Goal: Transaction & Acquisition: Purchase product/service

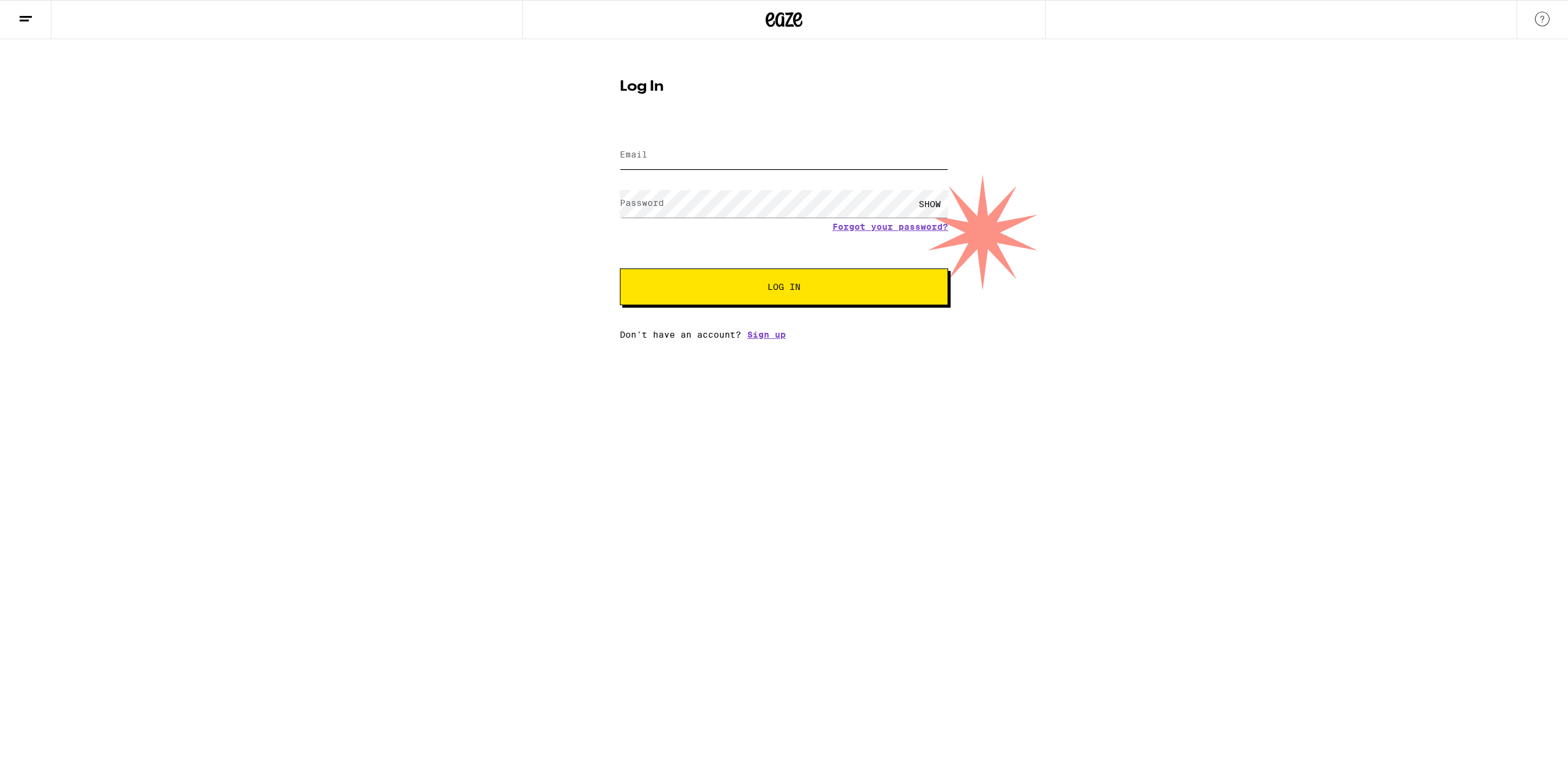
type input "[EMAIL_ADDRESS][DOMAIN_NAME]"
click at [779, 303] on button "Log In" at bounding box center [783, 287] width 328 height 37
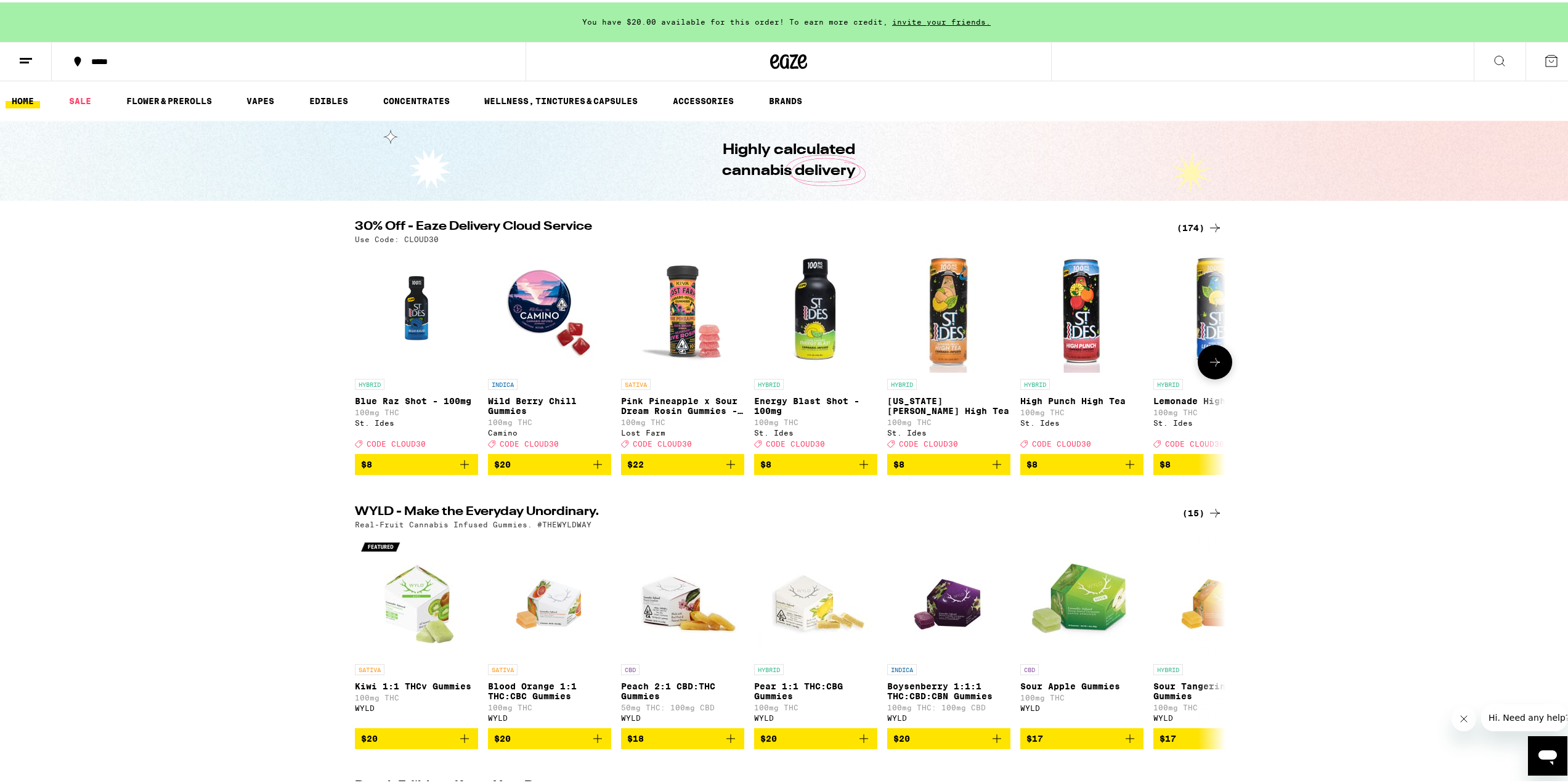
click at [1126, 470] on icon "Add to bag" at bounding box center [1130, 462] width 15 height 15
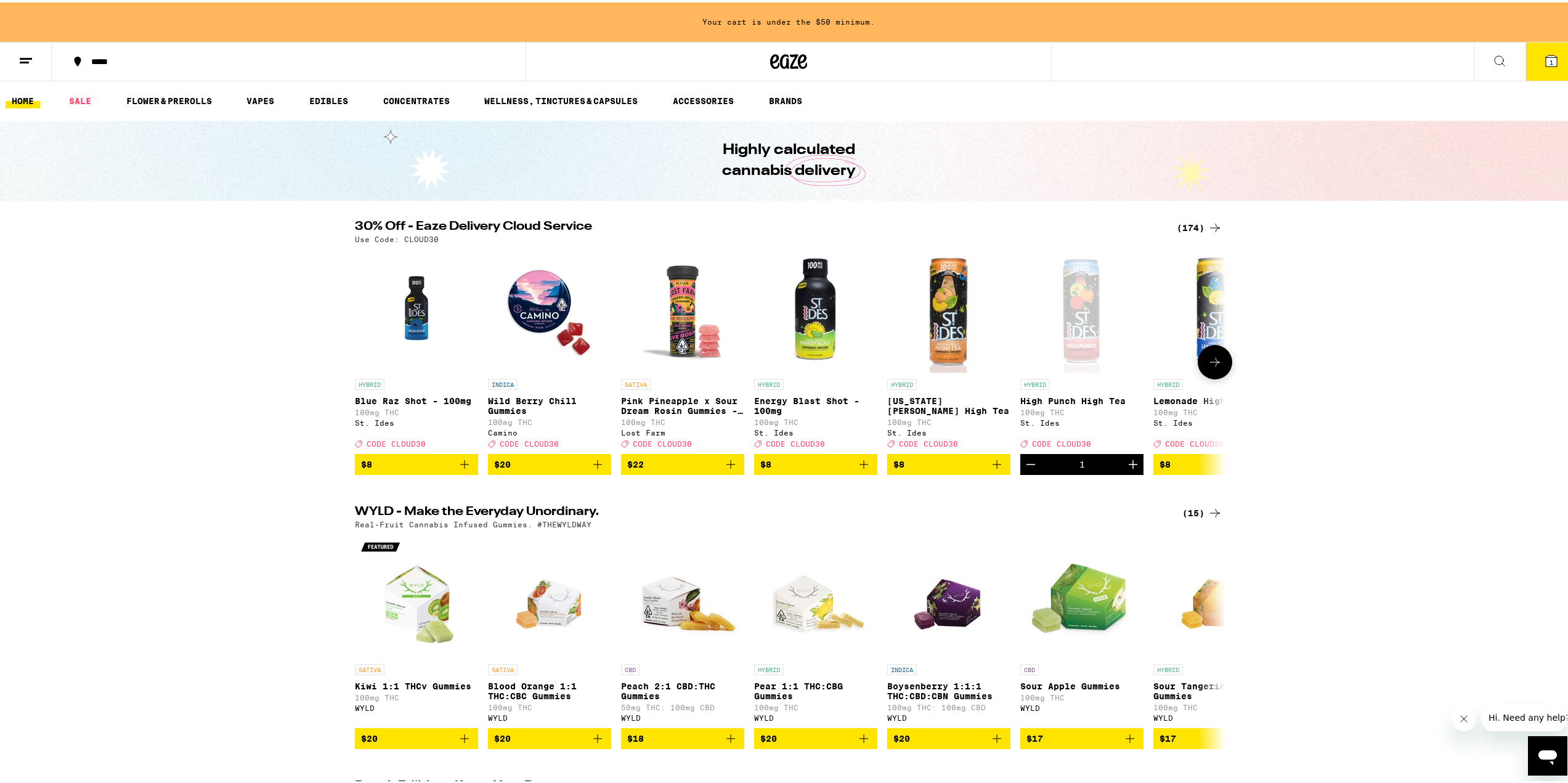
click at [1126, 470] on icon "Increment" at bounding box center [1133, 462] width 15 height 15
click at [90, 67] on button "*****" at bounding box center [288, 59] width 474 height 37
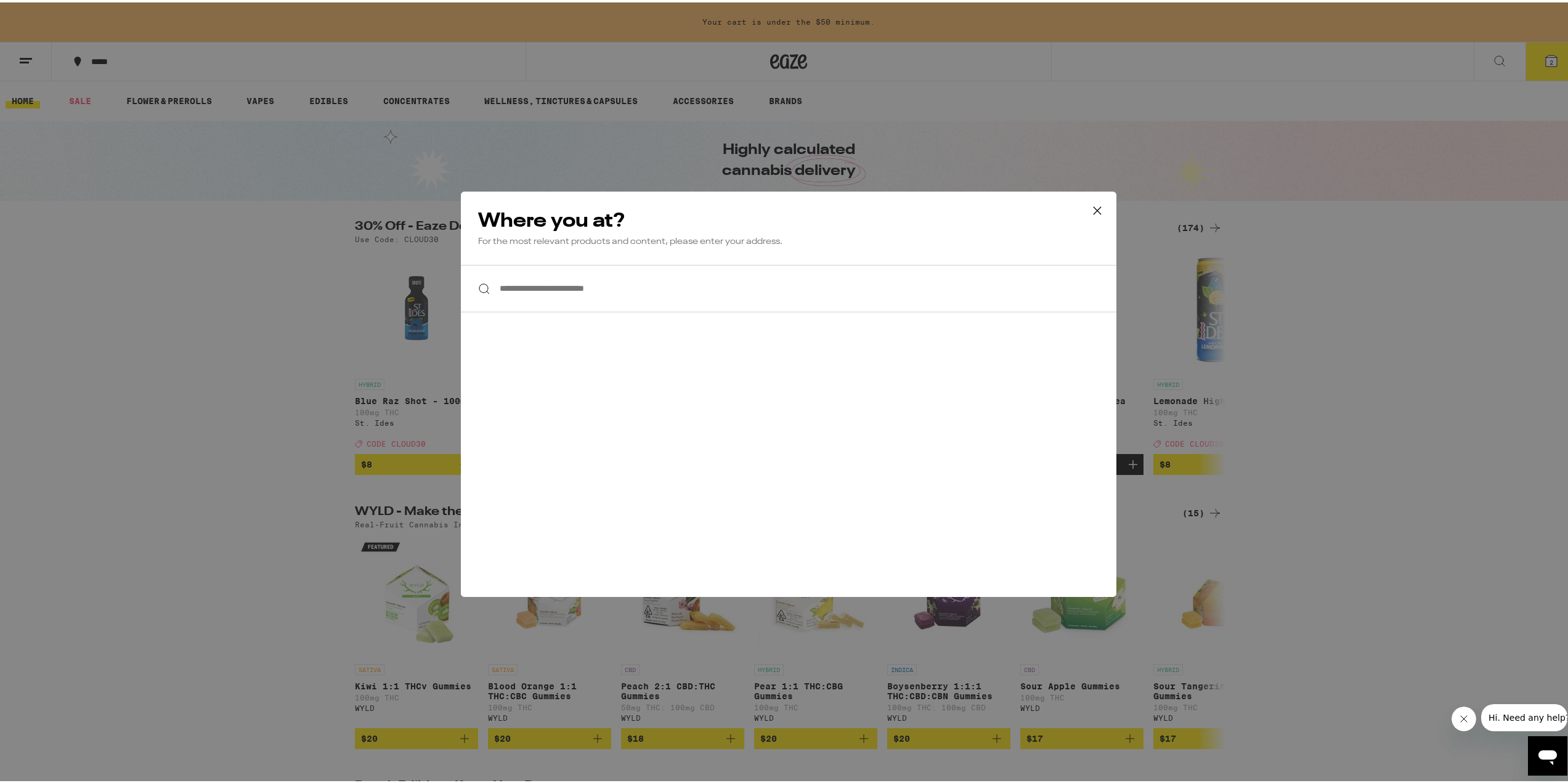
click at [600, 277] on input "**********" at bounding box center [788, 286] width 655 height 48
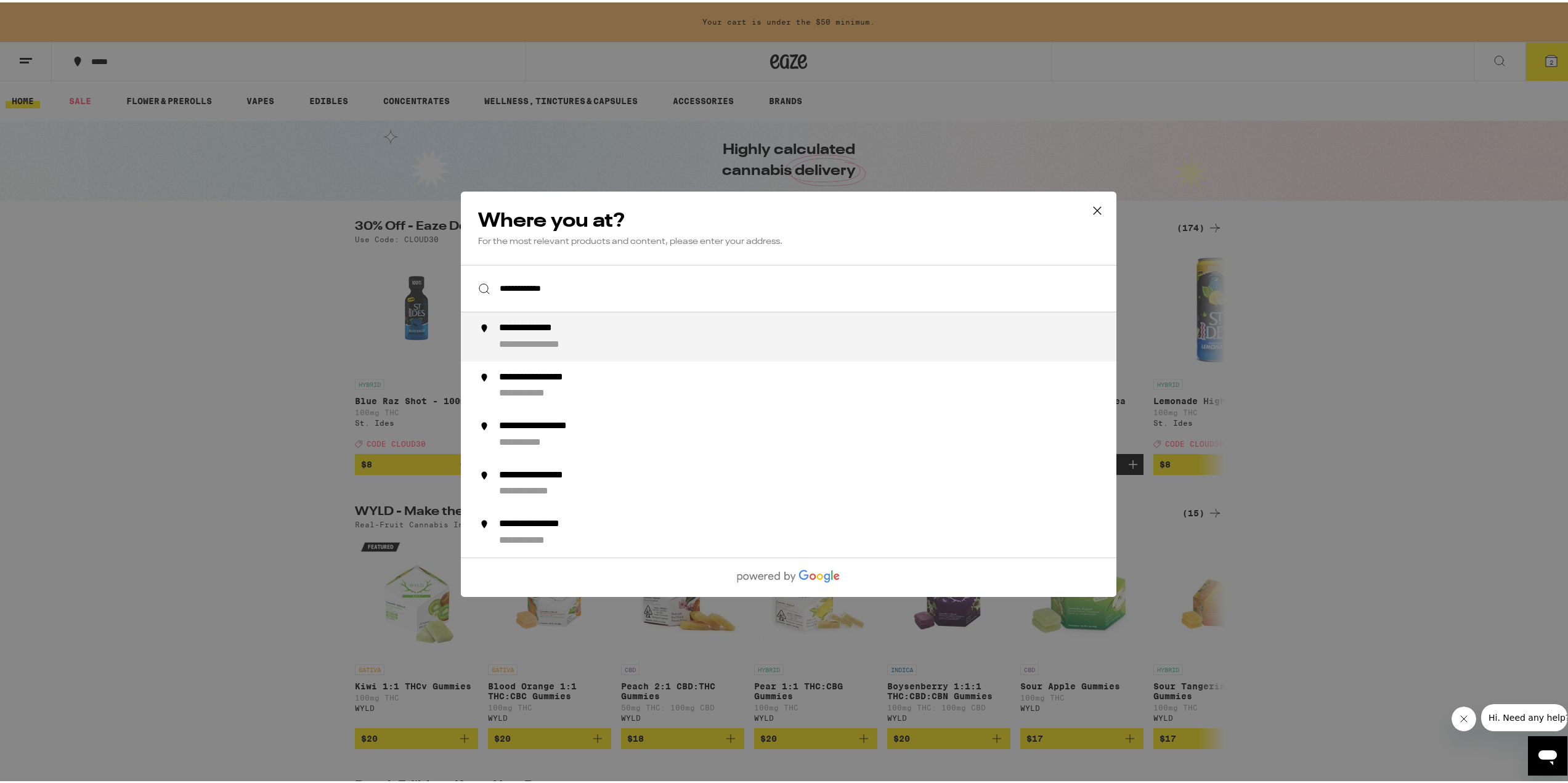
click at [618, 336] on div "**********" at bounding box center [813, 334] width 629 height 29
type input "**********"
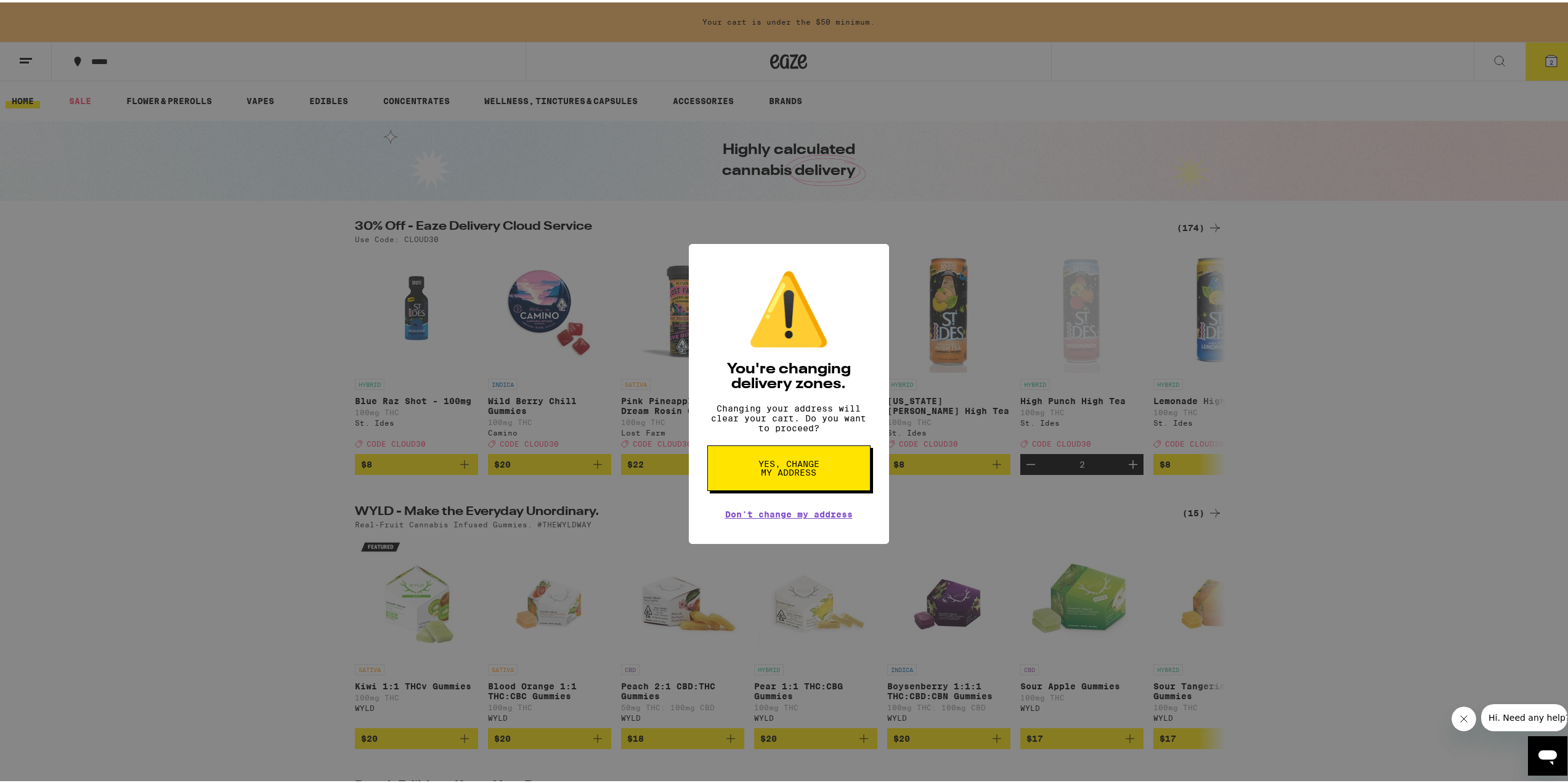
click at [835, 487] on button "Yes, change my address" at bounding box center [789, 466] width 163 height 46
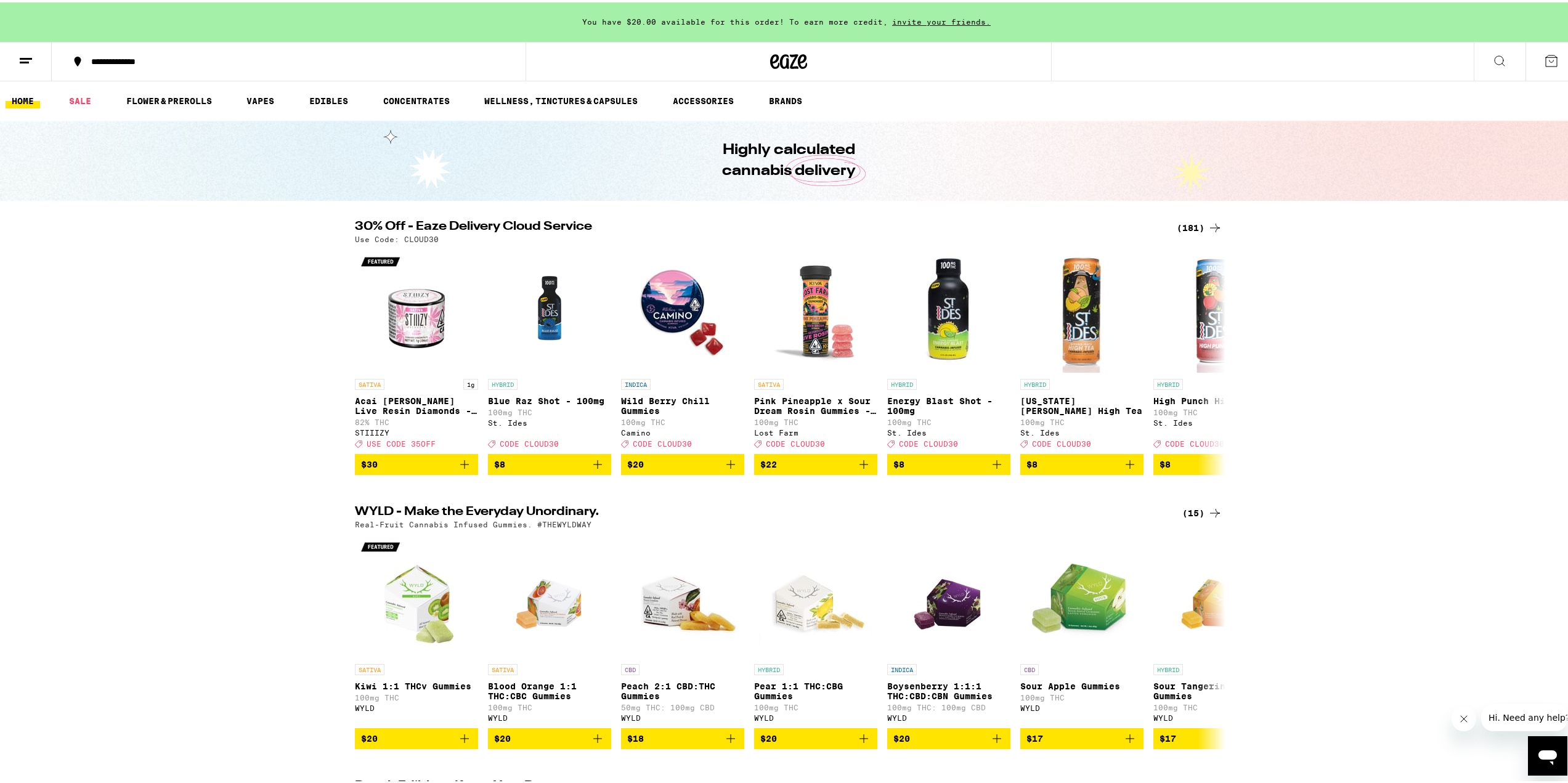
click at [433, 334] on img "Open page for Acai Berry Live Resin Diamonds - 1g from STIIIZY" at bounding box center [416, 308] width 123 height 123
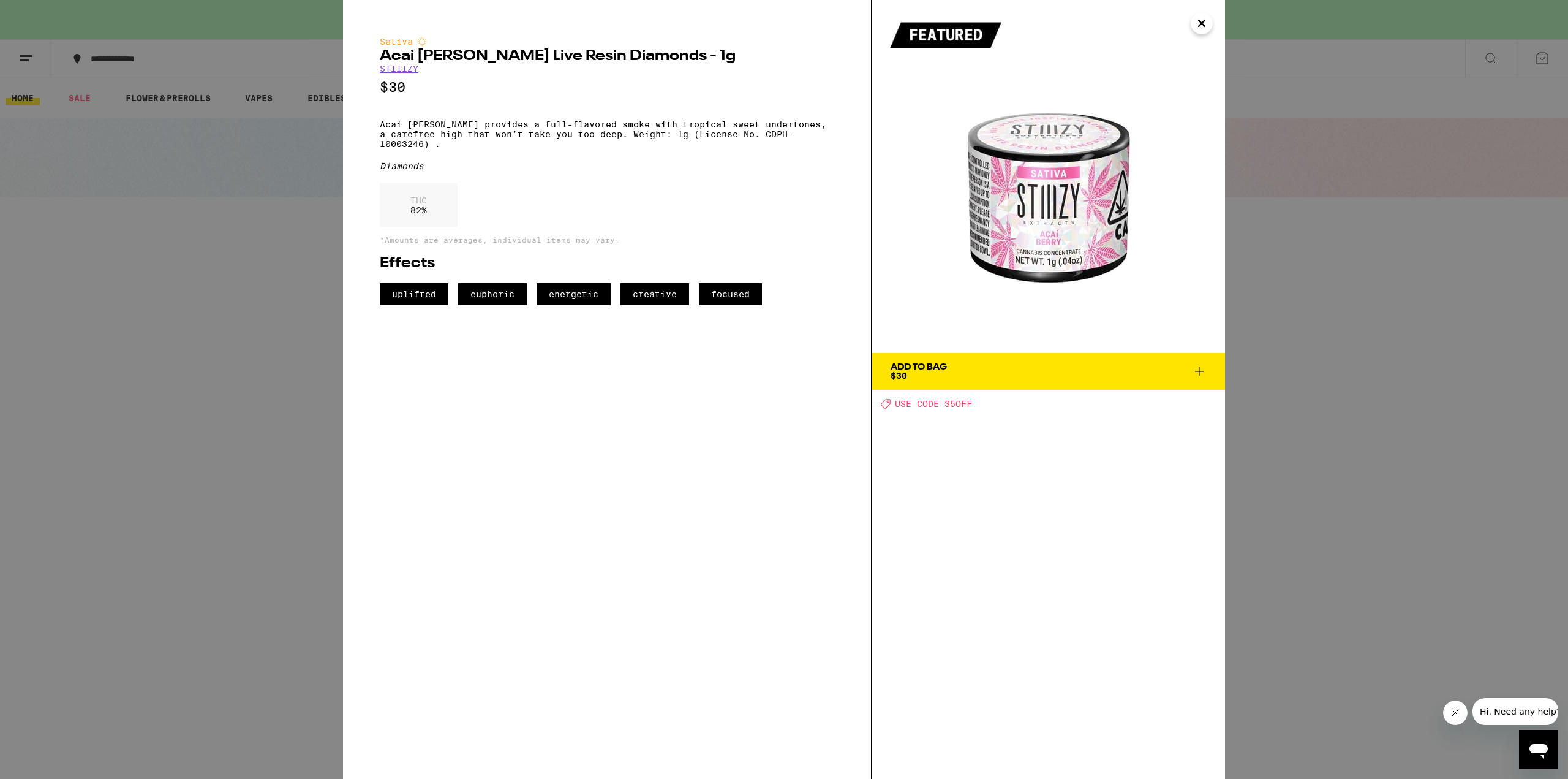
click at [1227, 167] on div "Sativa Acai [PERSON_NAME] Live Resin Diamonds - 1g STIIIZY $30 Acai [PERSON_NAM…" at bounding box center [784, 389] width 1568 height 779
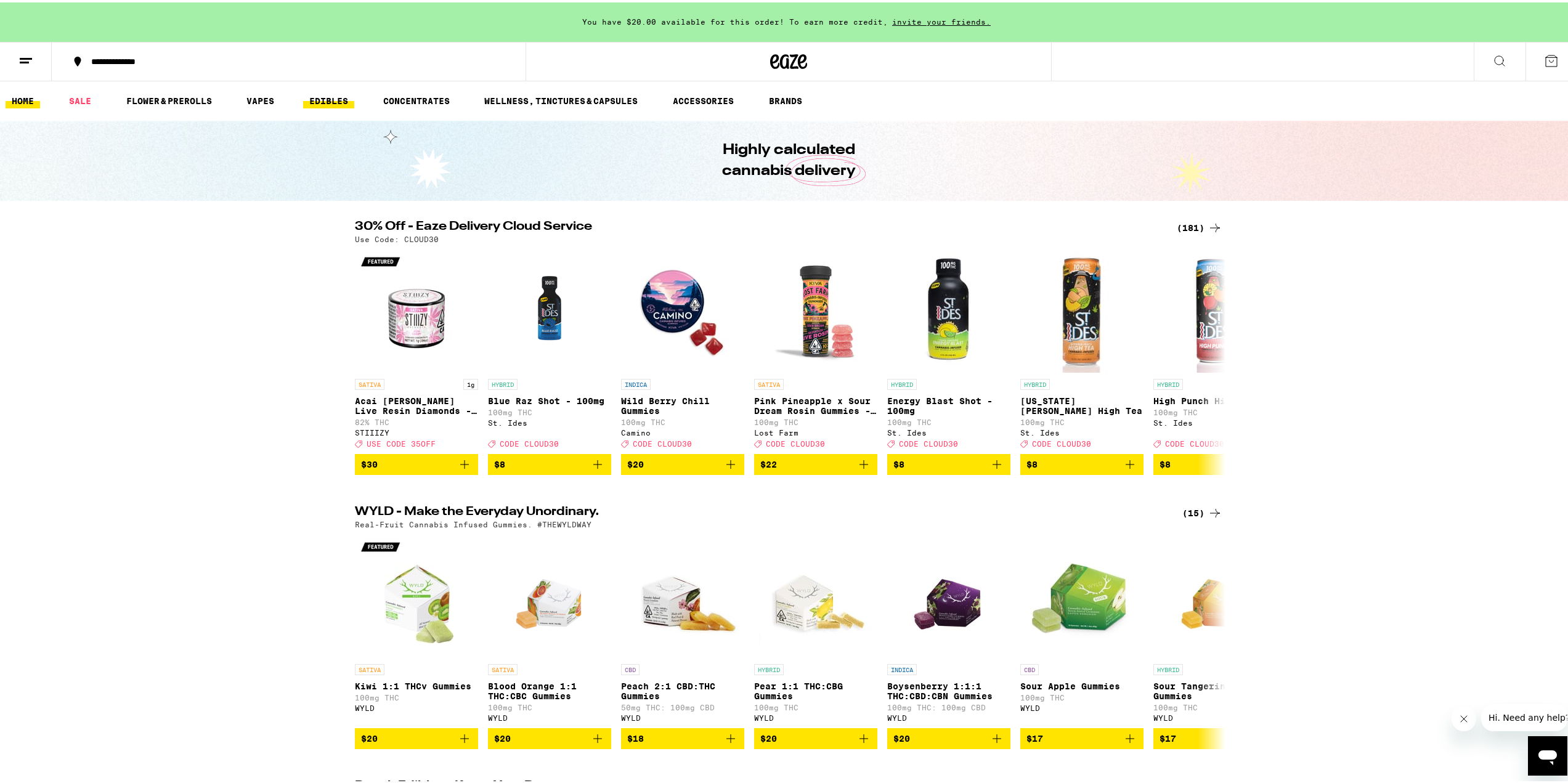
click at [324, 100] on link "EDIBLES" at bounding box center [329, 99] width 51 height 15
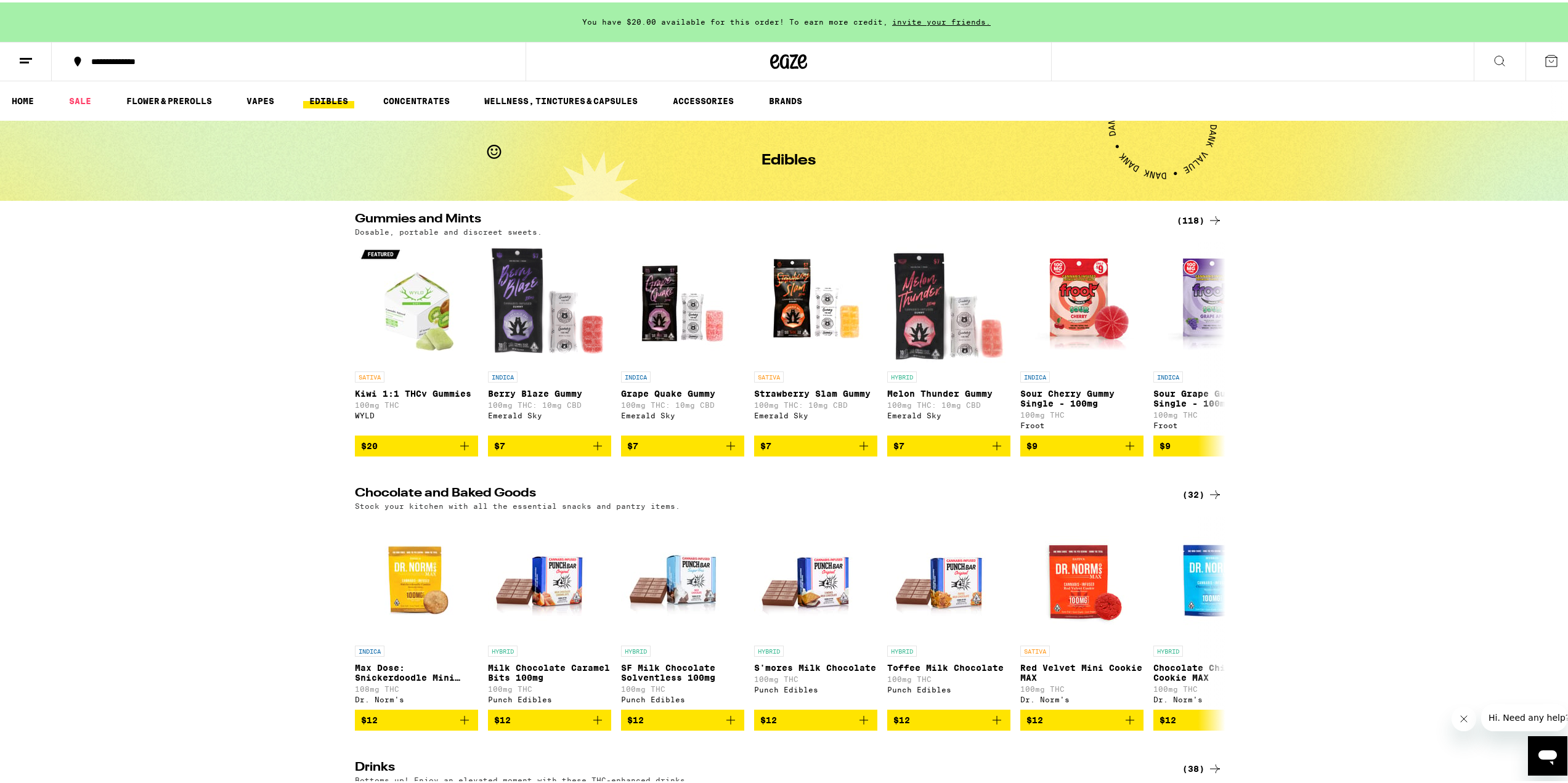
click at [1207, 215] on icon at bounding box center [1215, 218] width 15 height 15
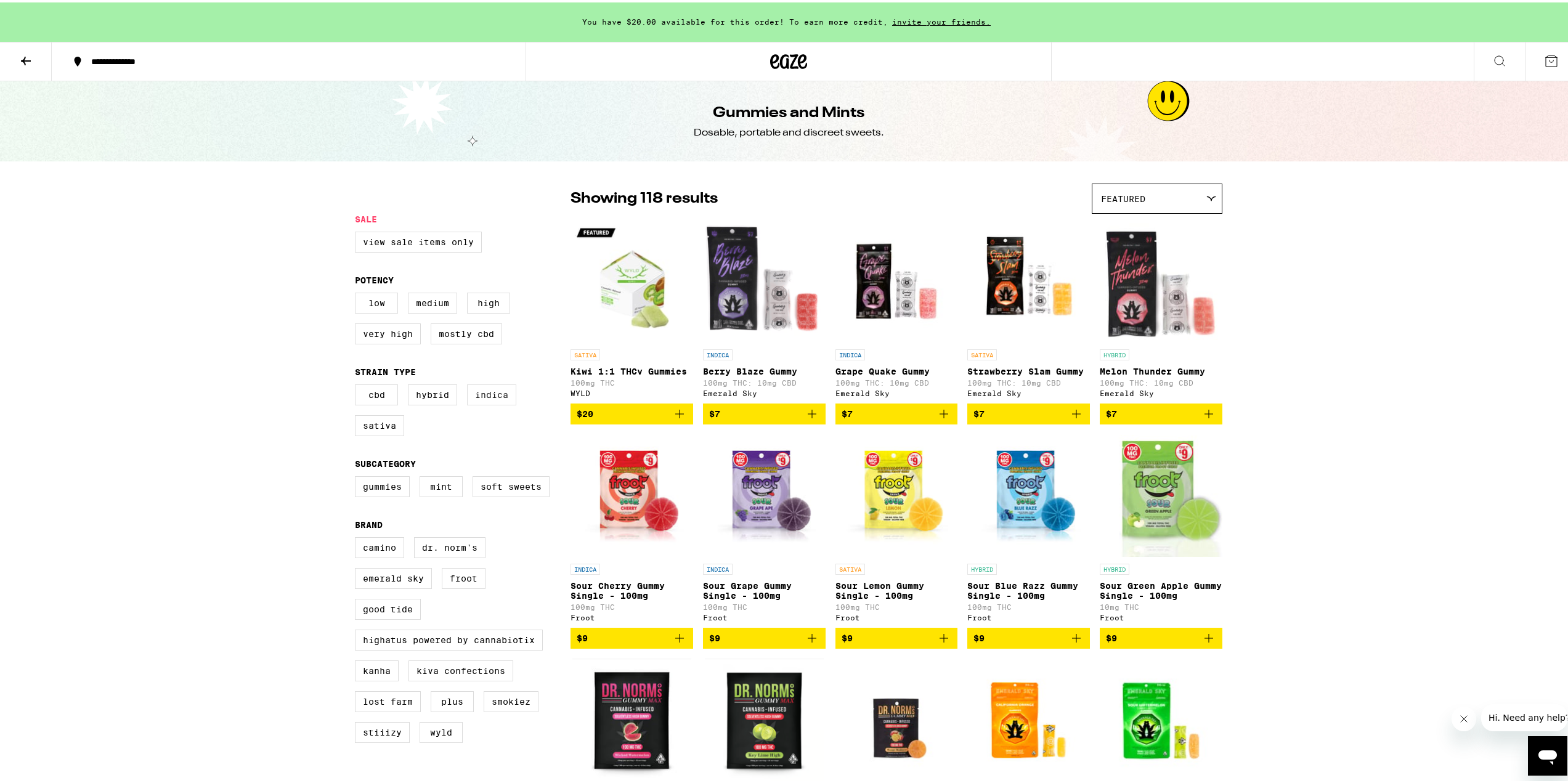
click at [493, 393] on label "Indica" at bounding box center [491, 392] width 49 height 21
click at [358, 384] on input "Indica" at bounding box center [357, 384] width 1 height 1
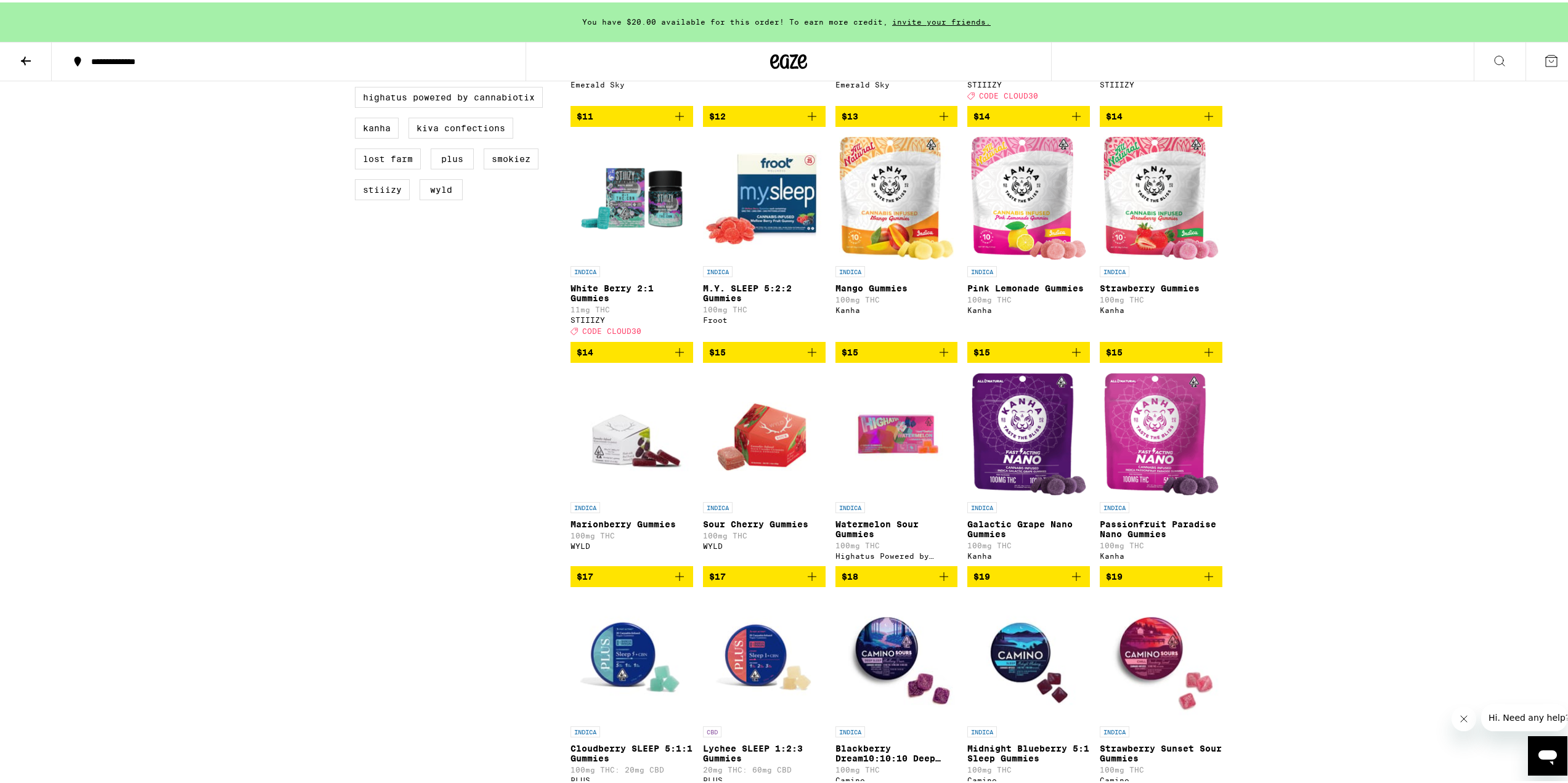
scroll to position [554, 0]
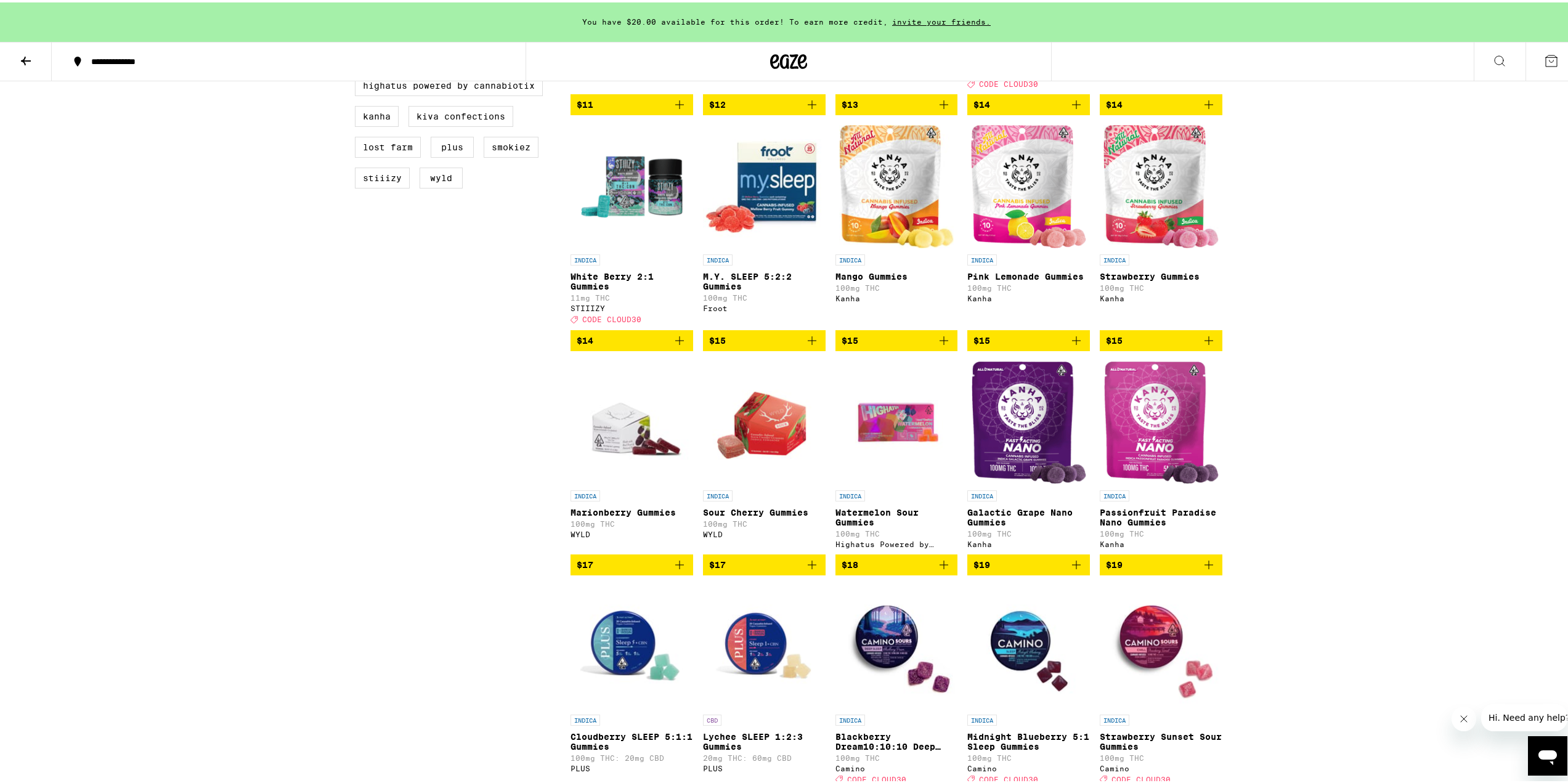
click at [763, 569] on span "$17" at bounding box center [764, 562] width 110 height 15
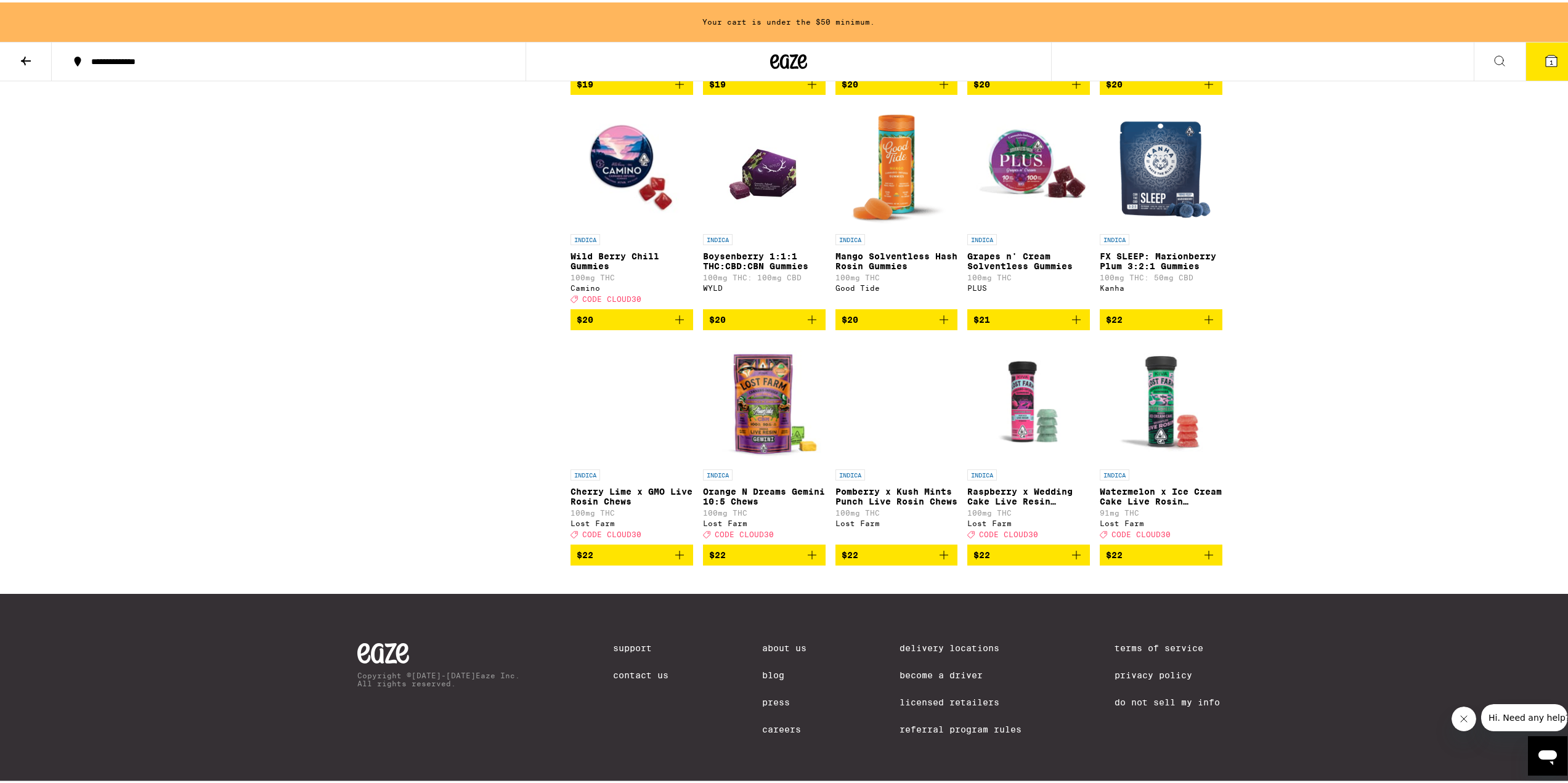
scroll to position [1293, 0]
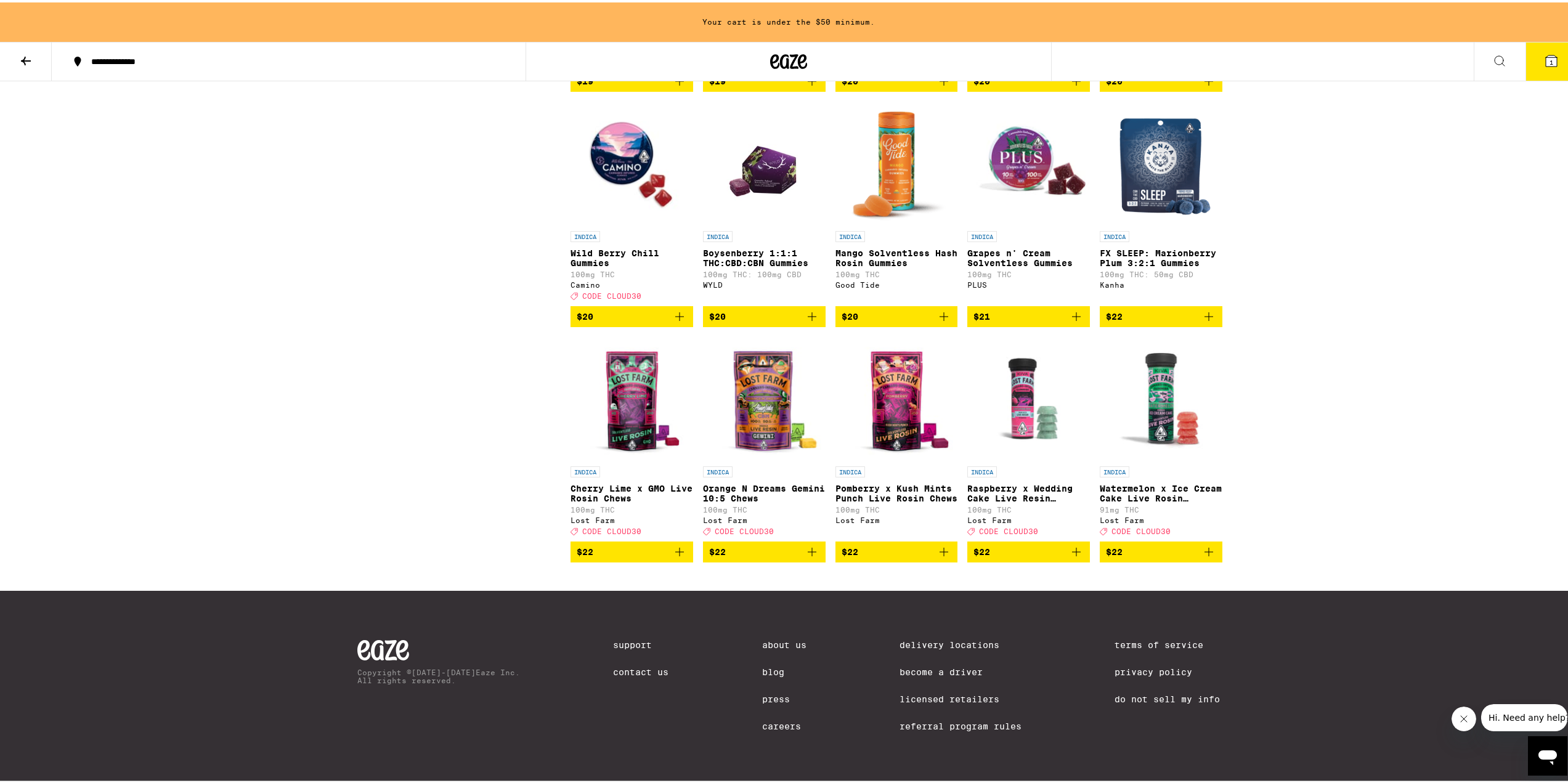
click at [998, 557] on span "$22" at bounding box center [1028, 549] width 110 height 15
click at [1075, 554] on icon "Increment" at bounding box center [1079, 549] width 8 height 8
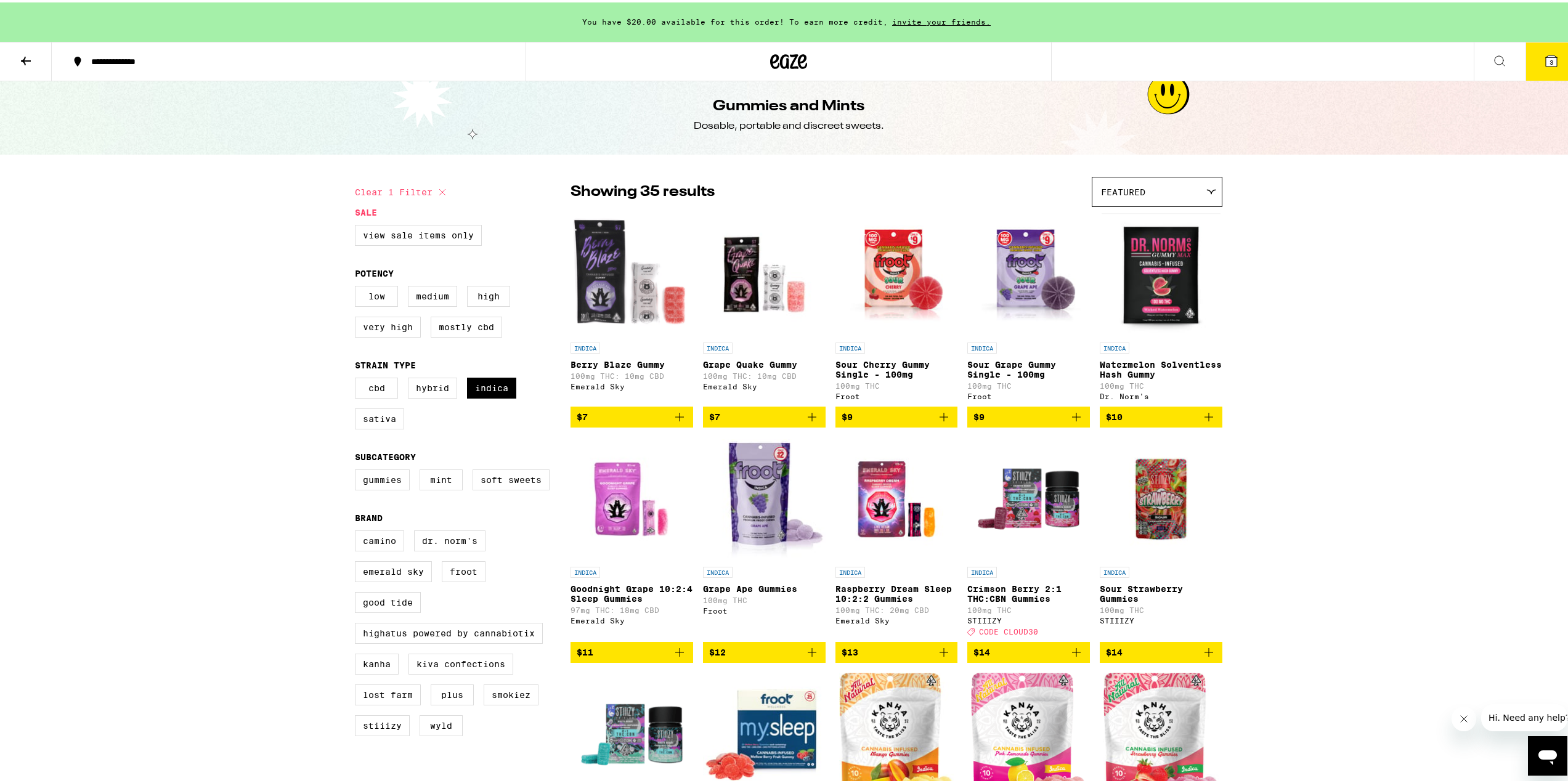
scroll to position [0, 0]
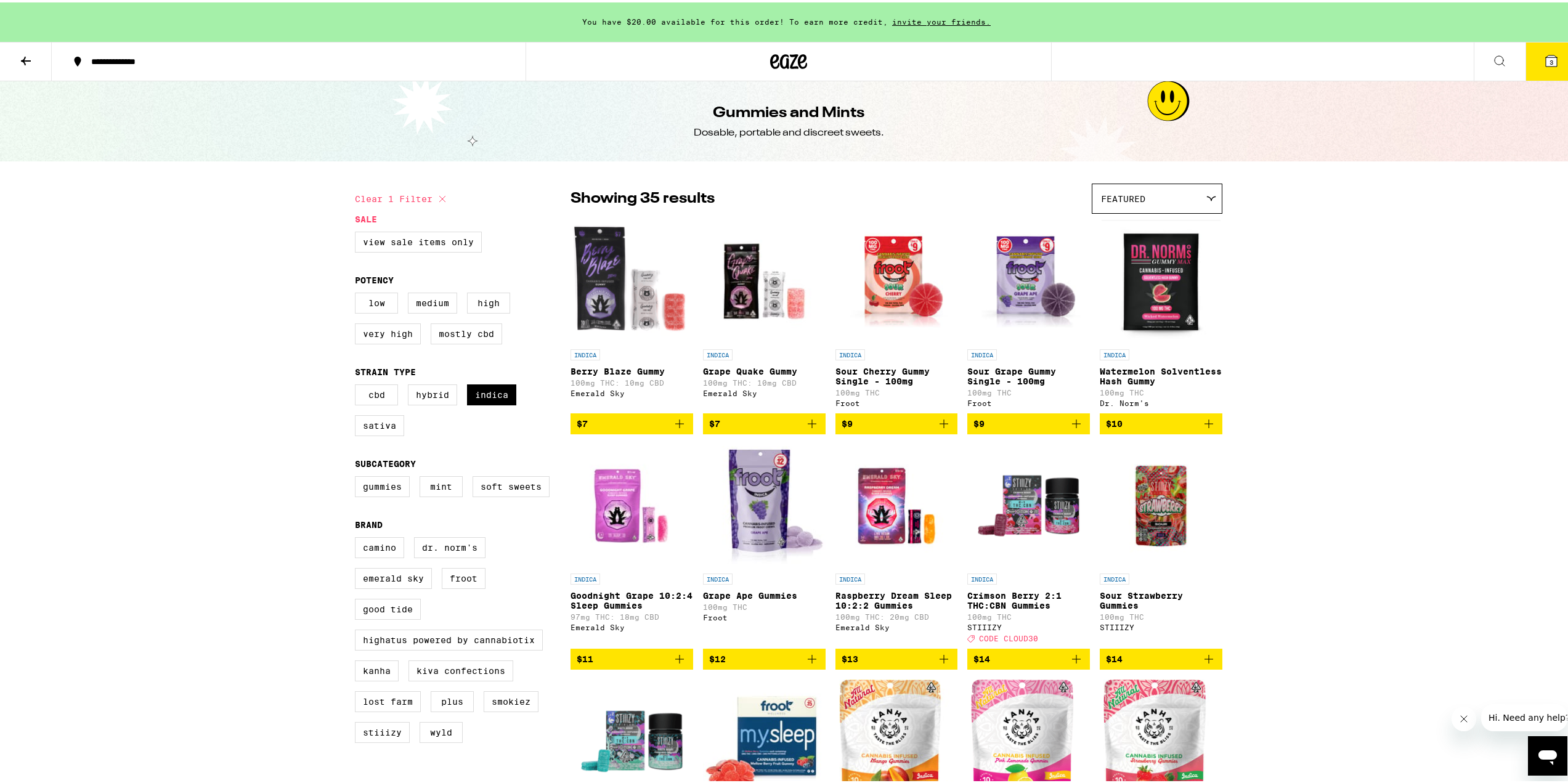
click at [943, 664] on icon "Add to bag" at bounding box center [943, 656] width 15 height 15
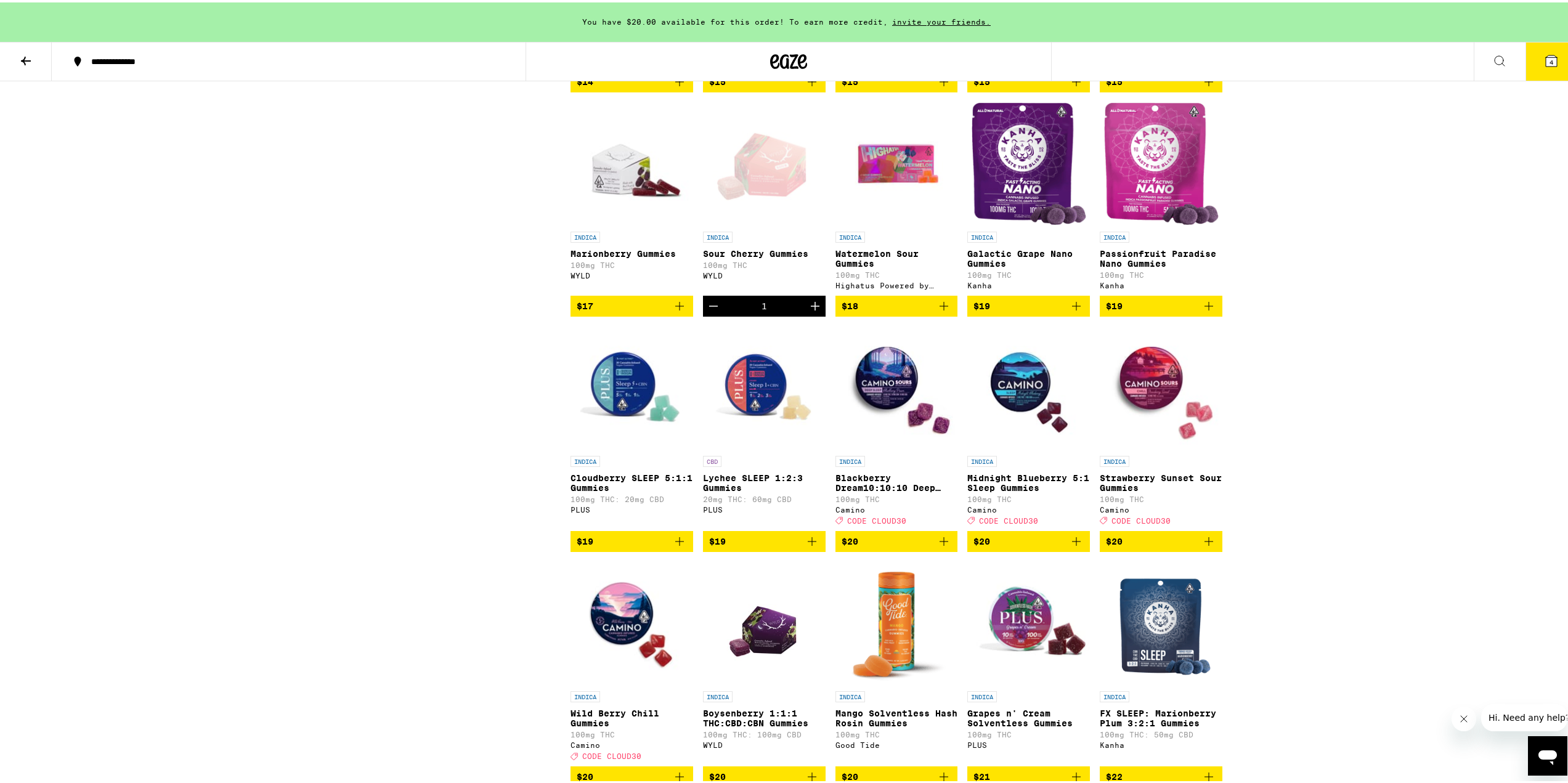
scroll to position [862, 0]
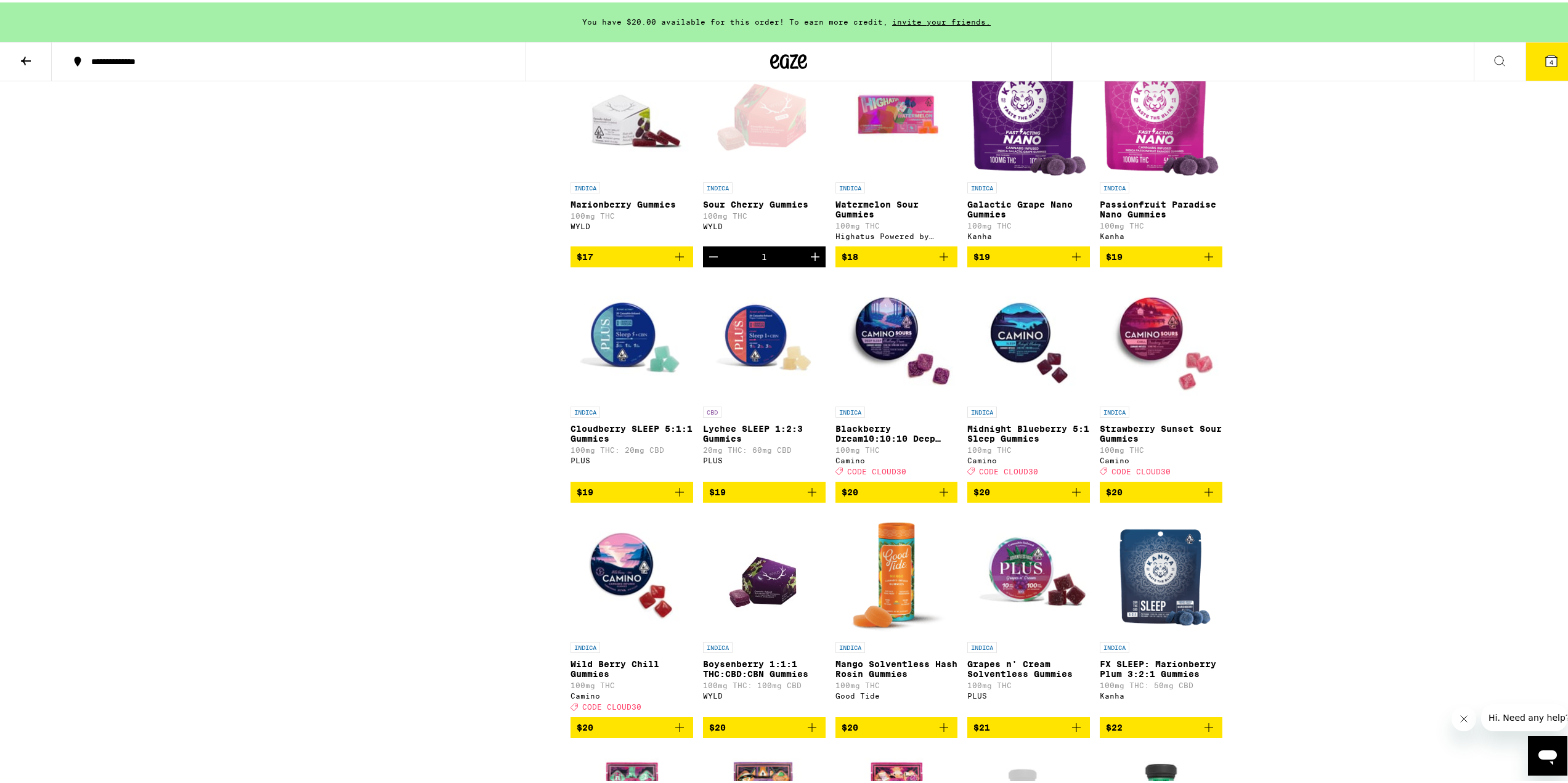
click at [1544, 65] on icon at bounding box center [1551, 58] width 15 height 15
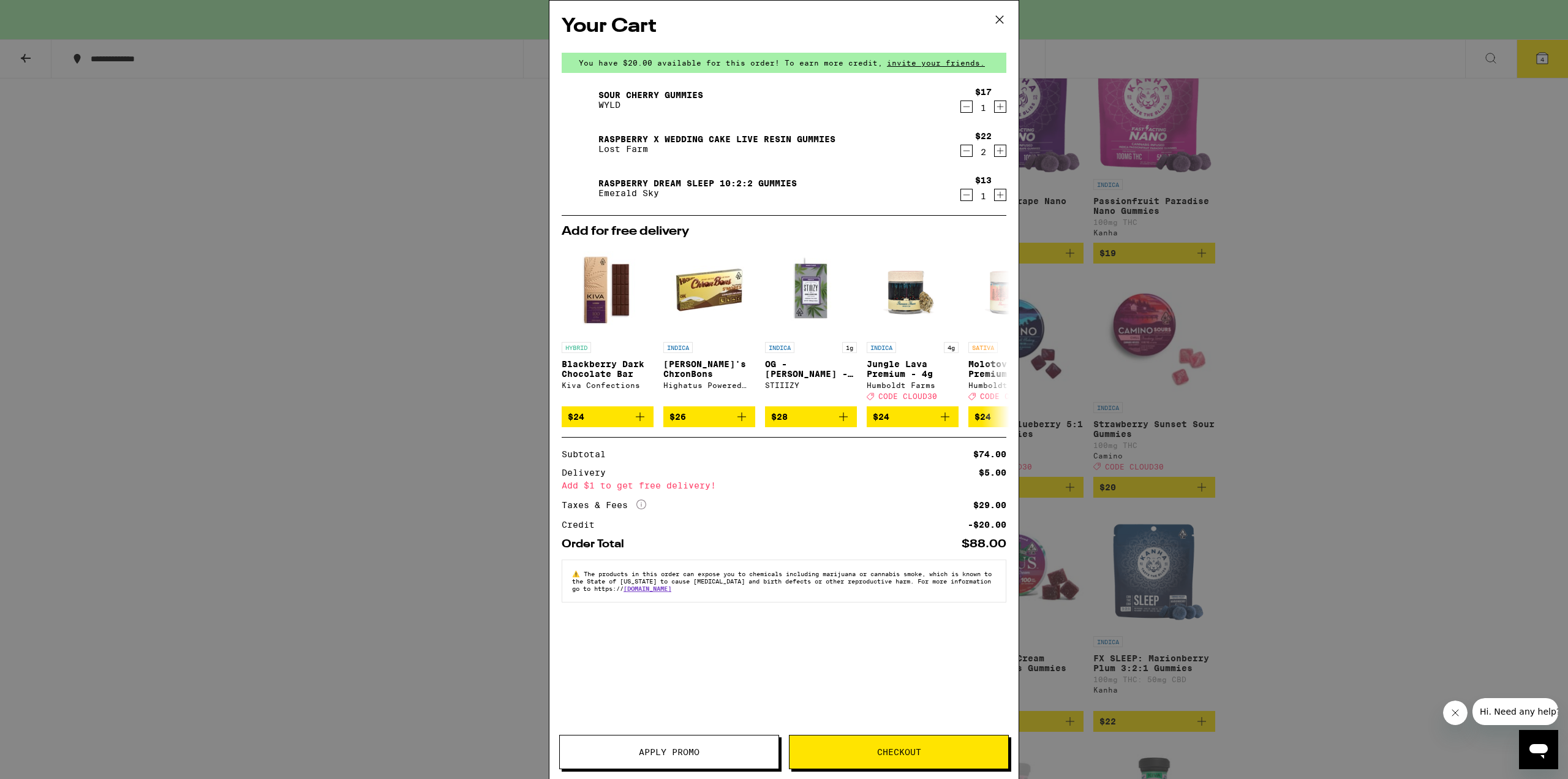
click at [477, 459] on div "Your Cart You have $20.00 available for this order! To earn more credit, invite…" at bounding box center [784, 389] width 1568 height 779
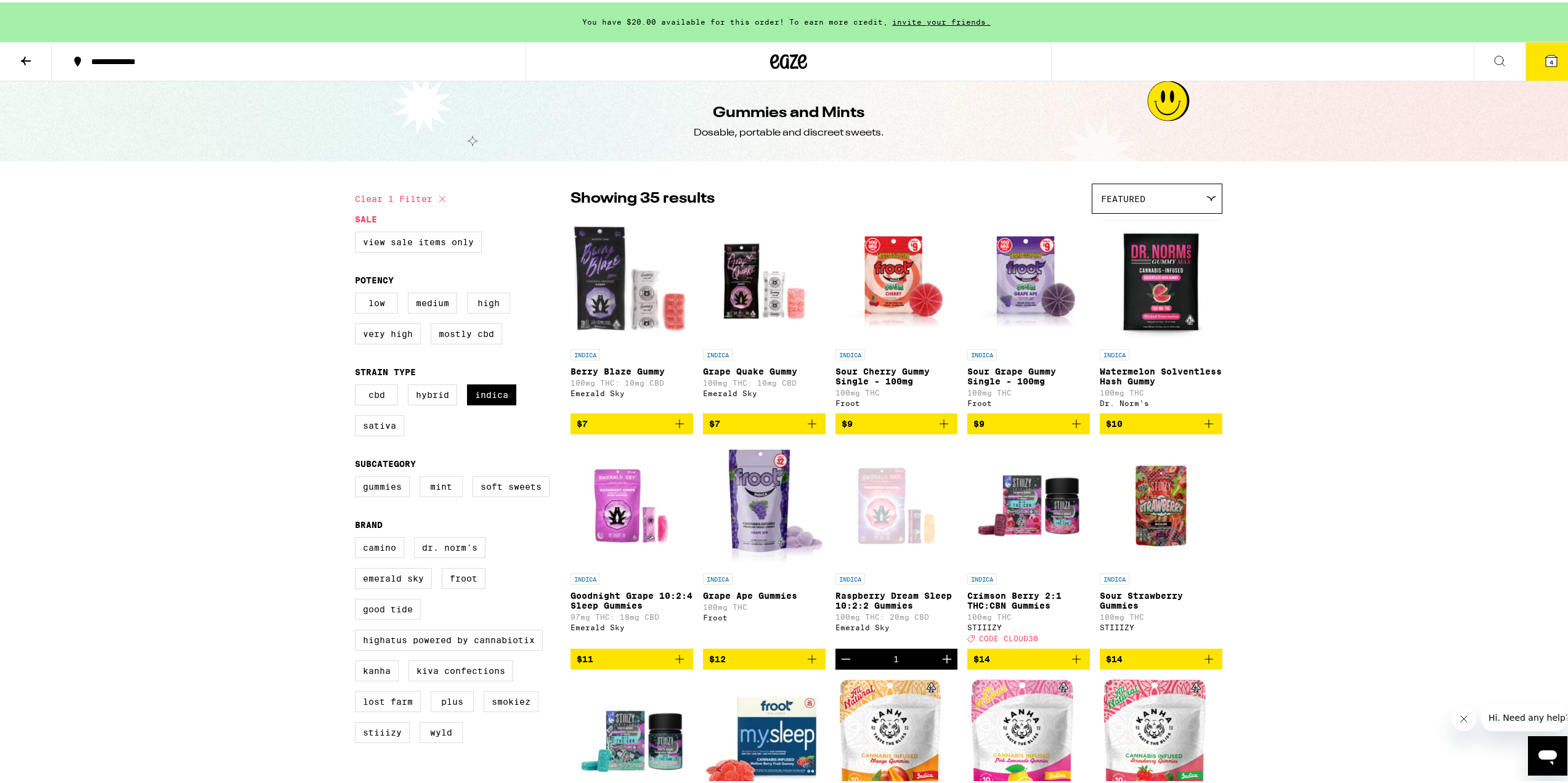
click at [1153, 112] on div "Gummies and Mints Dosable, portable and discreet sweets." at bounding box center [789, 119] width 1577 height 80
click at [1535, 76] on button "4" at bounding box center [1551, 59] width 52 height 38
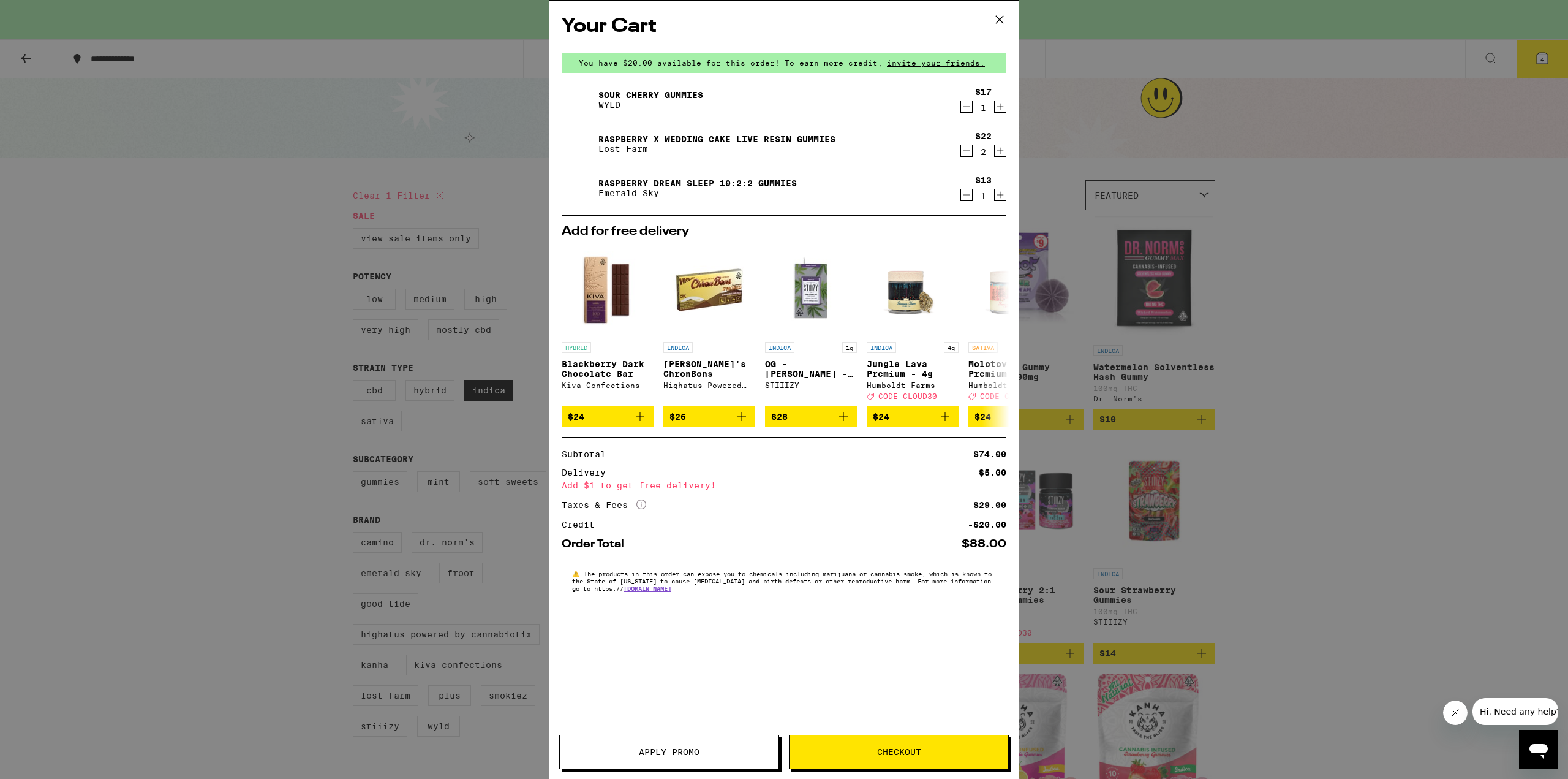
click at [326, 142] on div "Your Cart You have $20.00 available for this order! To earn more credit, invite…" at bounding box center [784, 389] width 1568 height 779
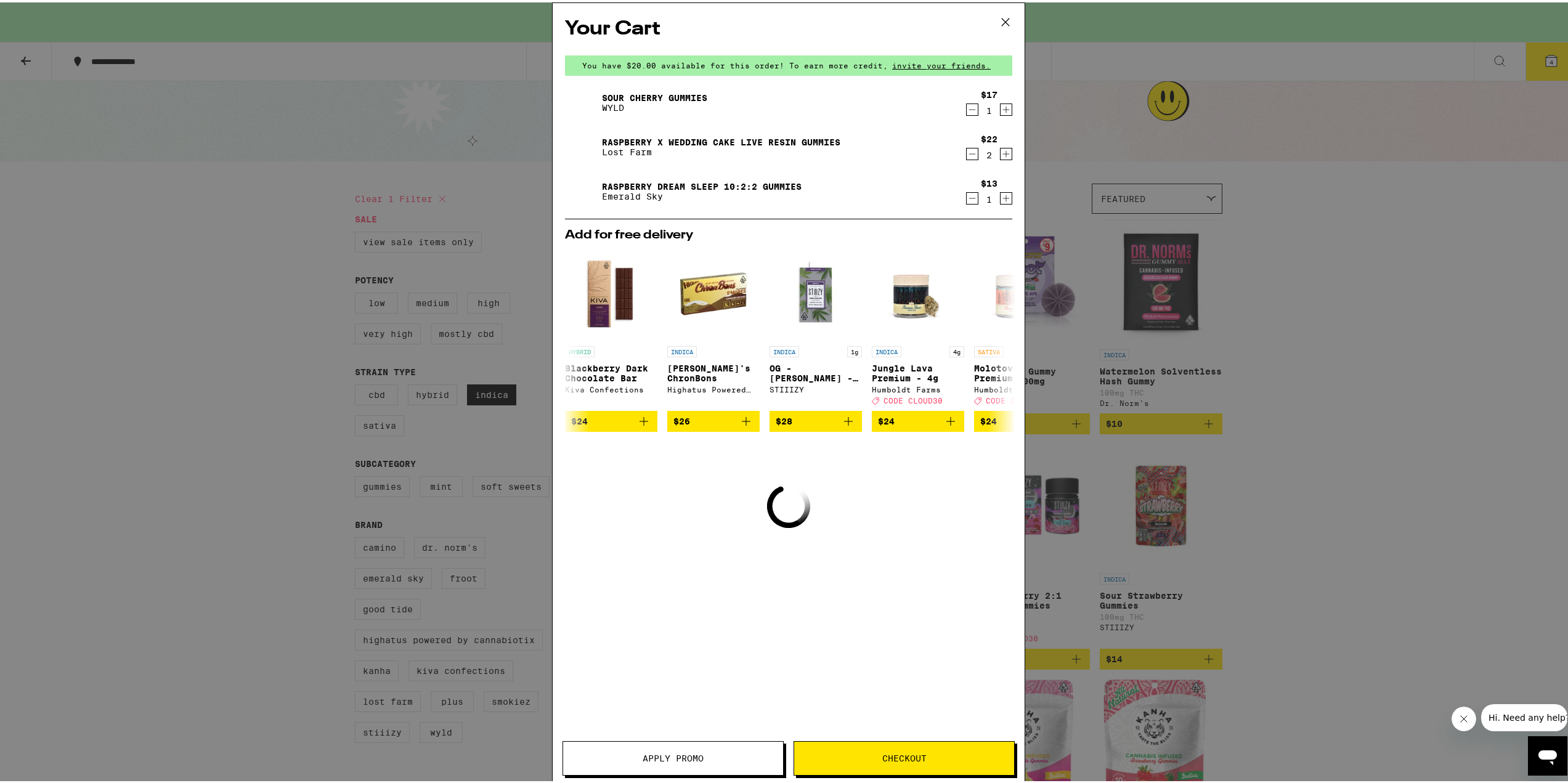
scroll to position [862, 0]
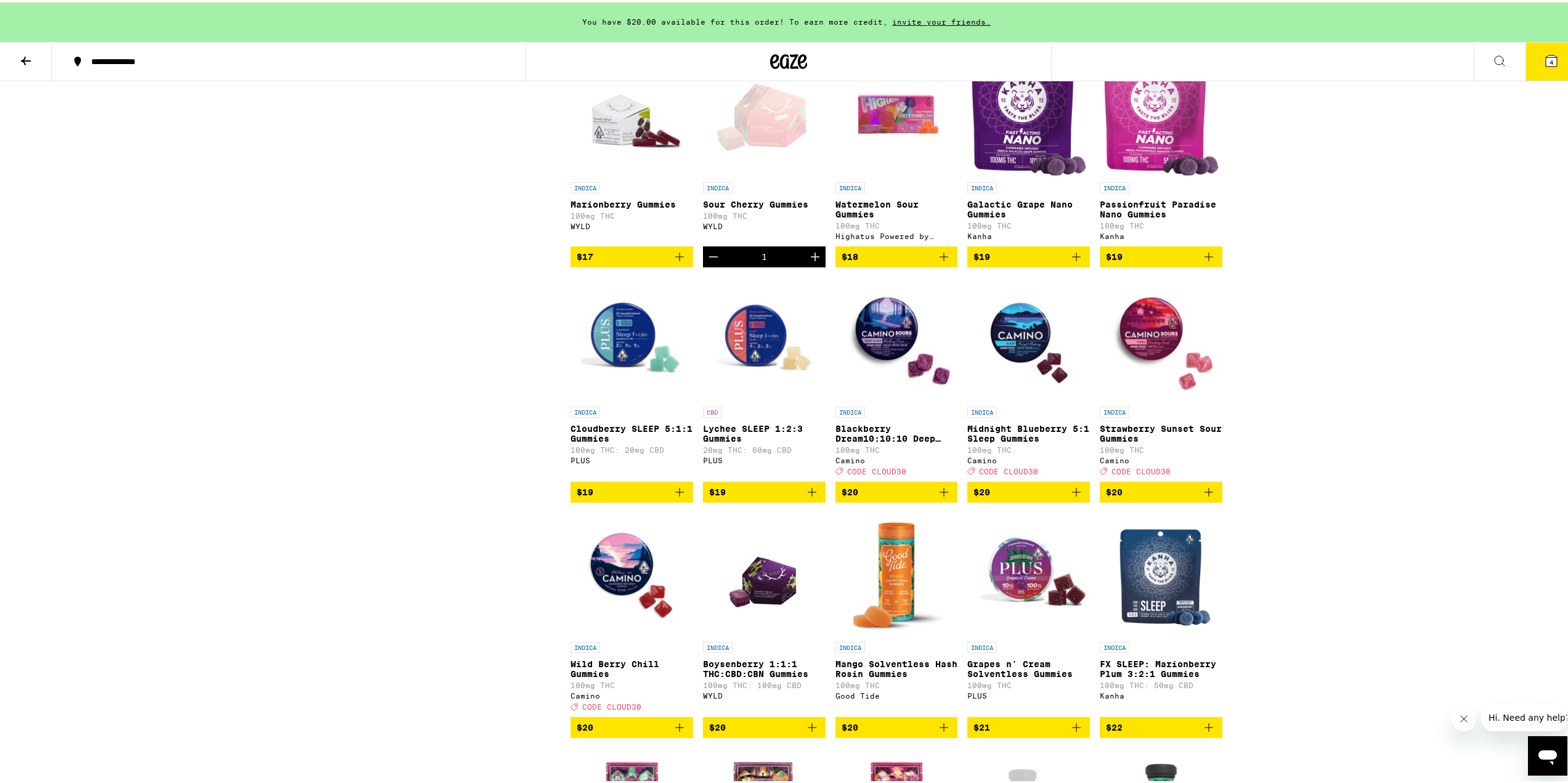
checkbox input "false"
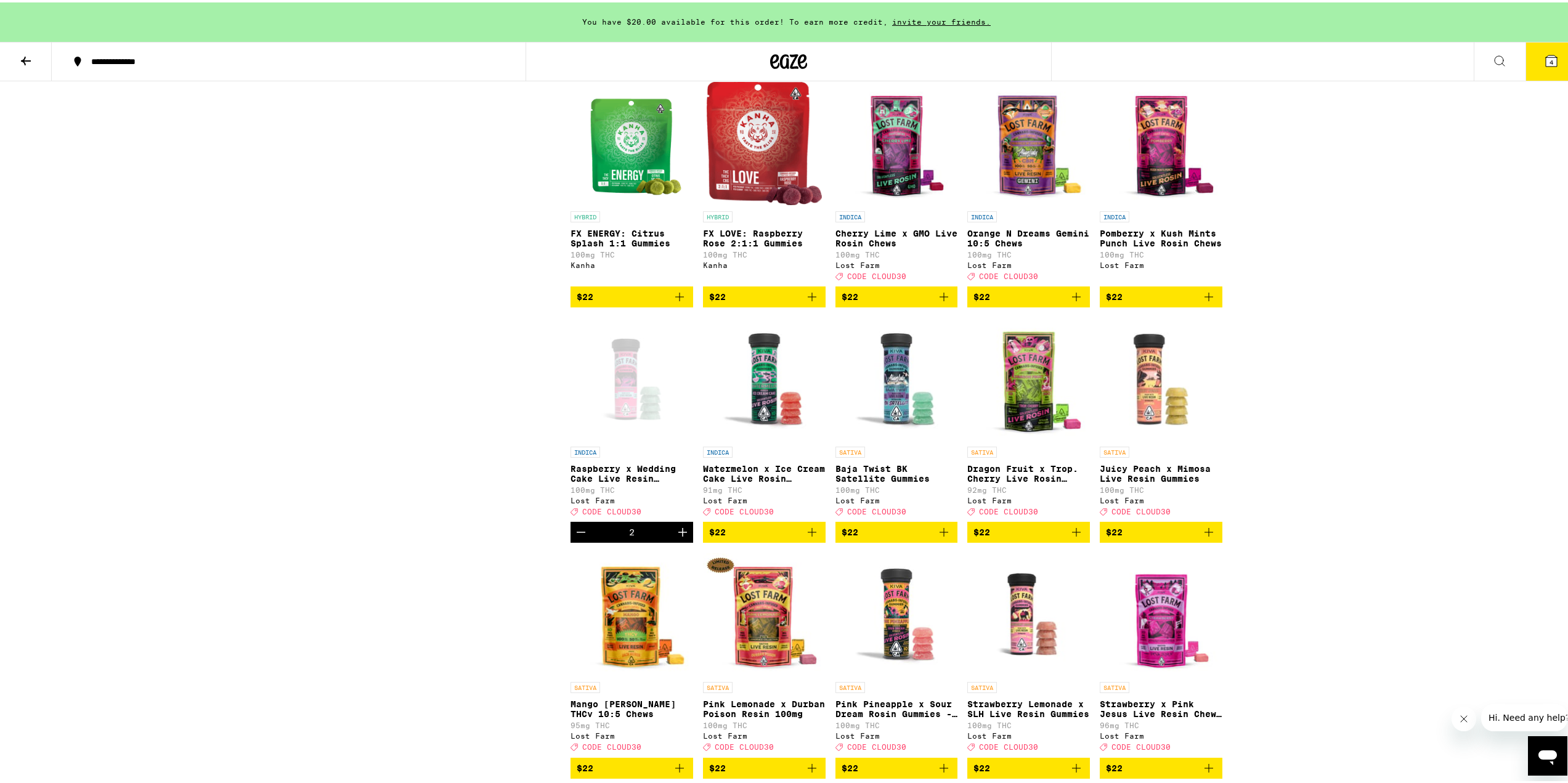
scroll to position [4989, 0]
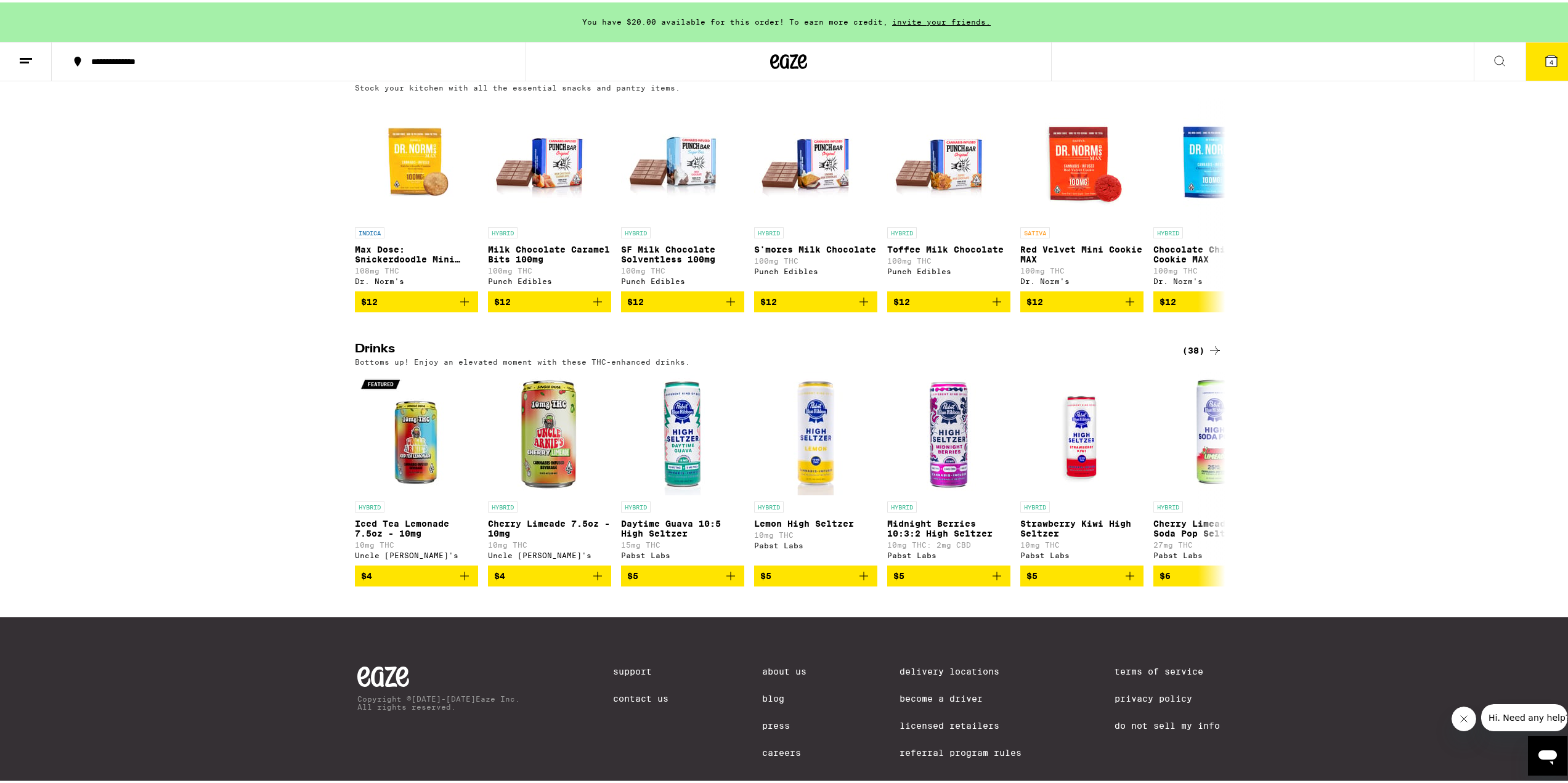
scroll to position [475, 0]
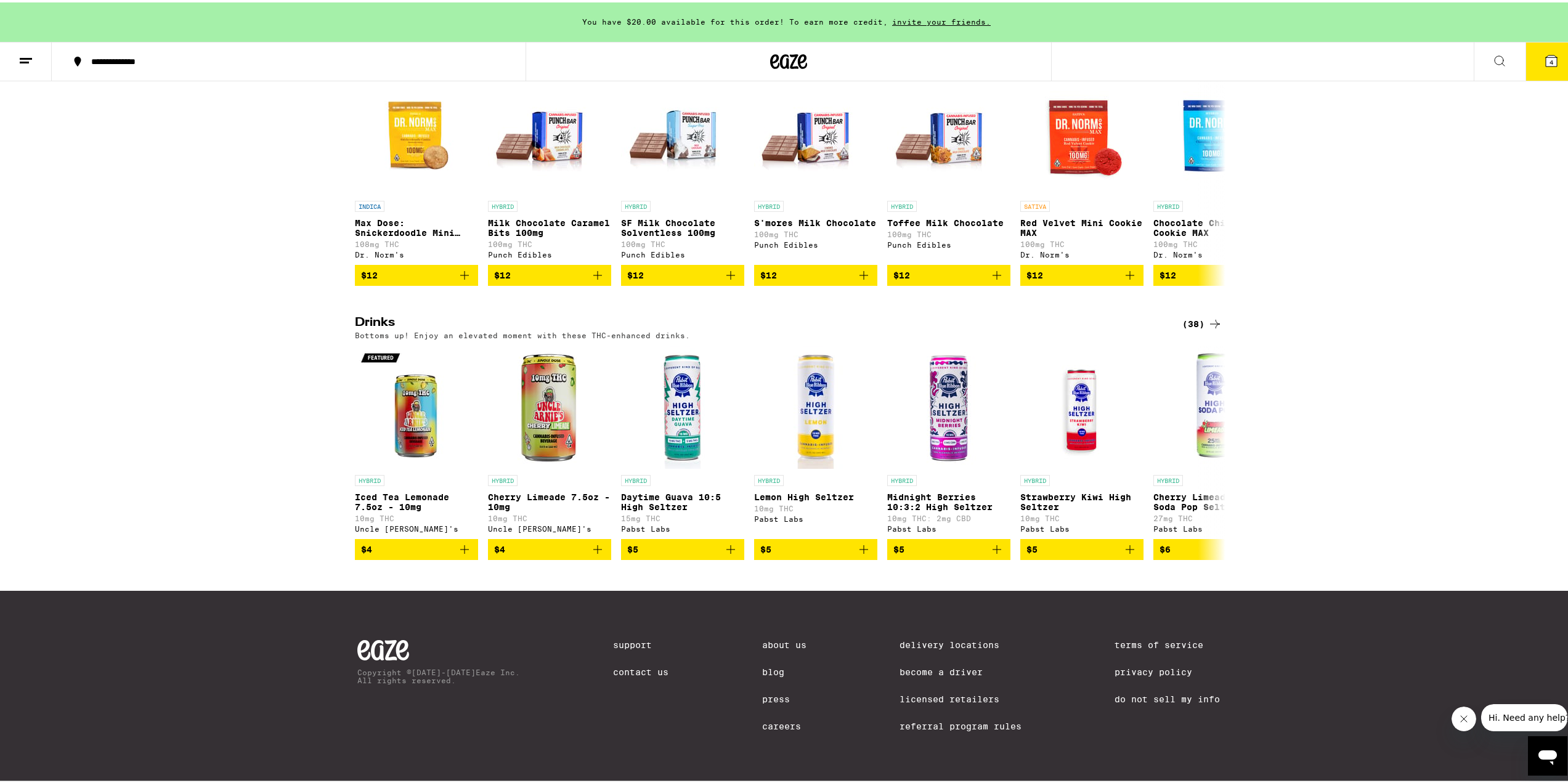
click at [1196, 314] on div "(38)" at bounding box center [1202, 321] width 40 height 15
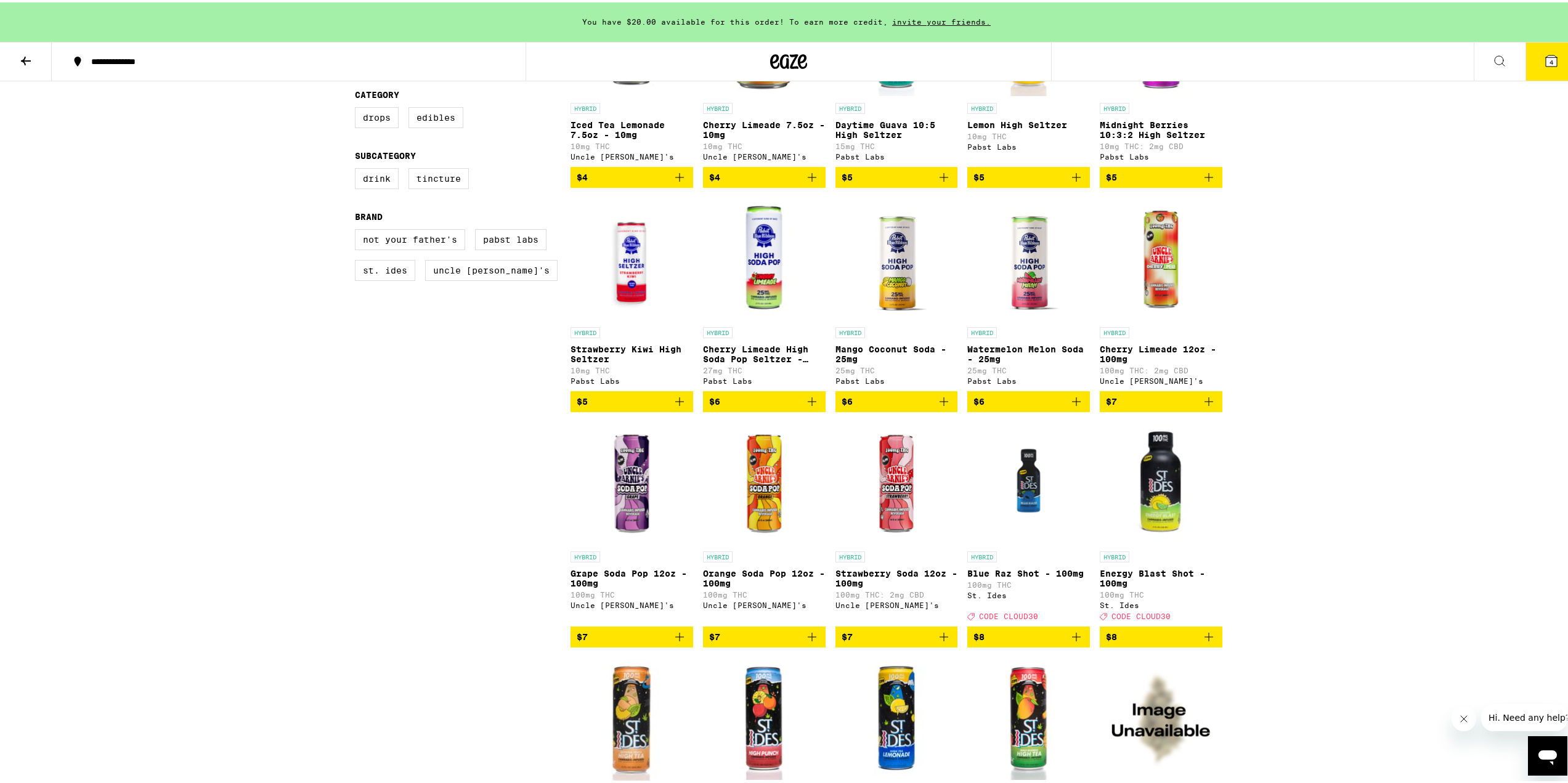
scroll to position [431, 0]
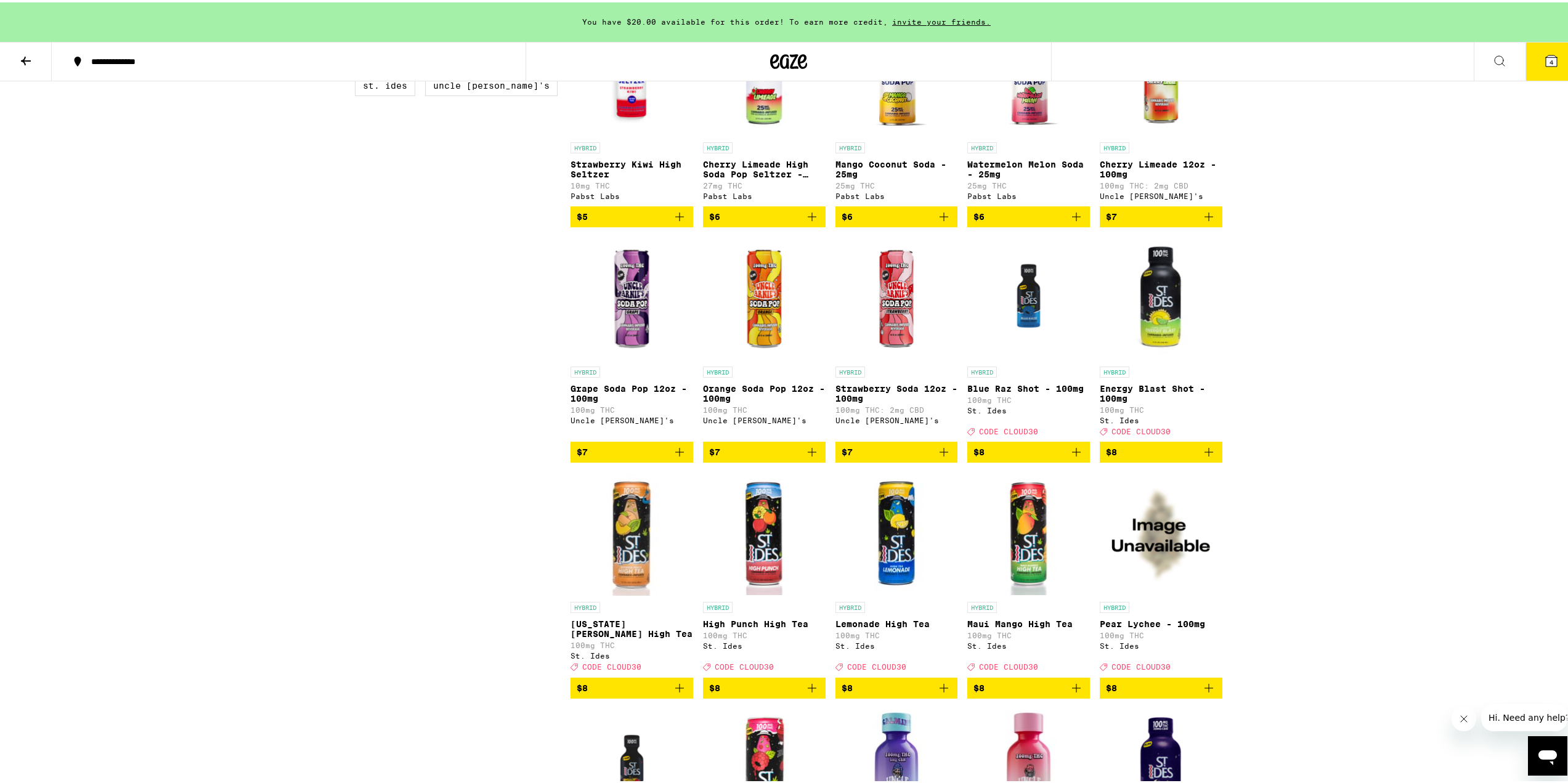
click at [1180, 222] on span "$7" at bounding box center [1161, 214] width 110 height 15
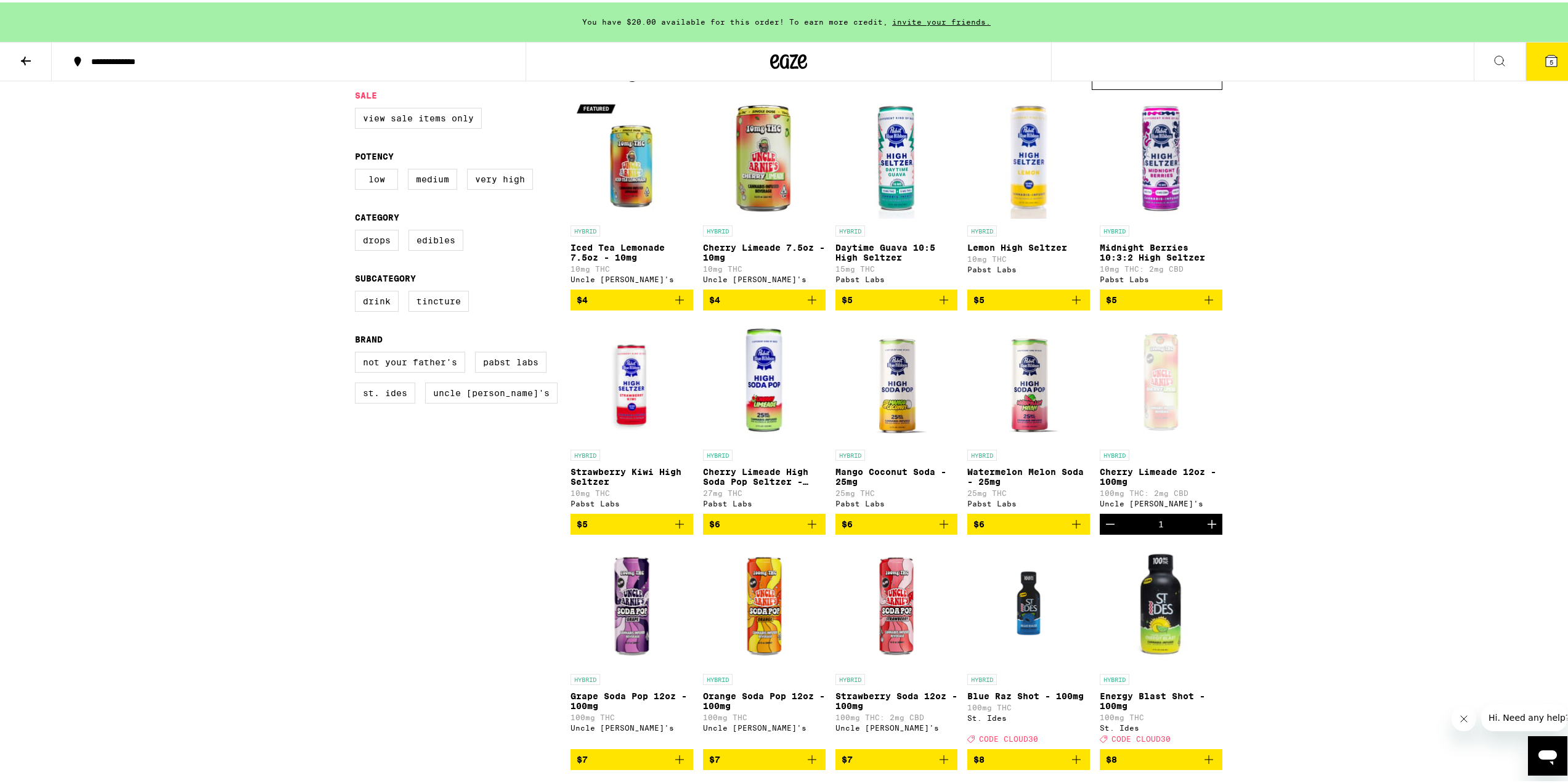
scroll to position [123, 0]
click at [1209, 530] on icon "Increment" at bounding box center [1212, 522] width 15 height 15
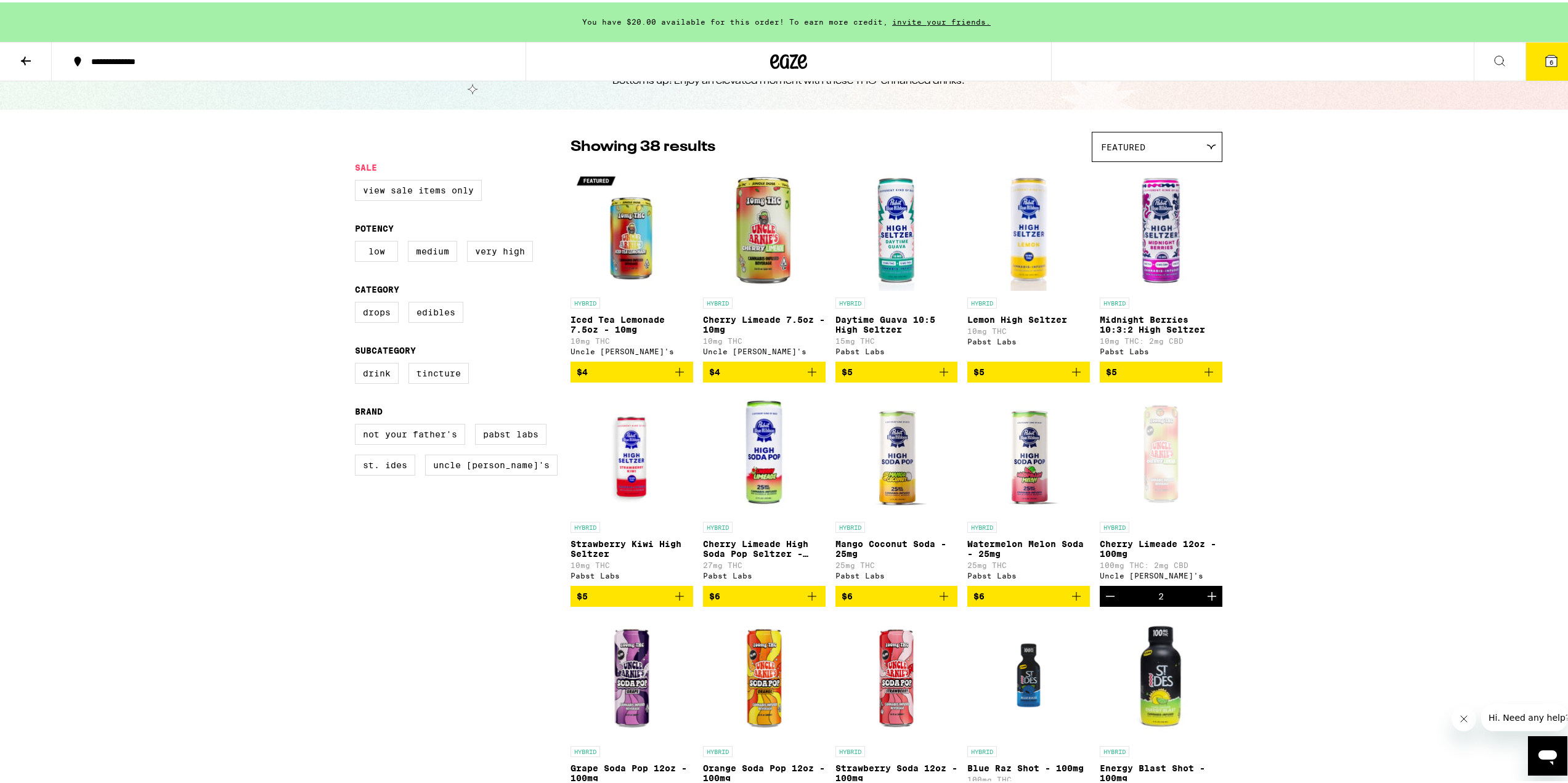
scroll to position [0, 0]
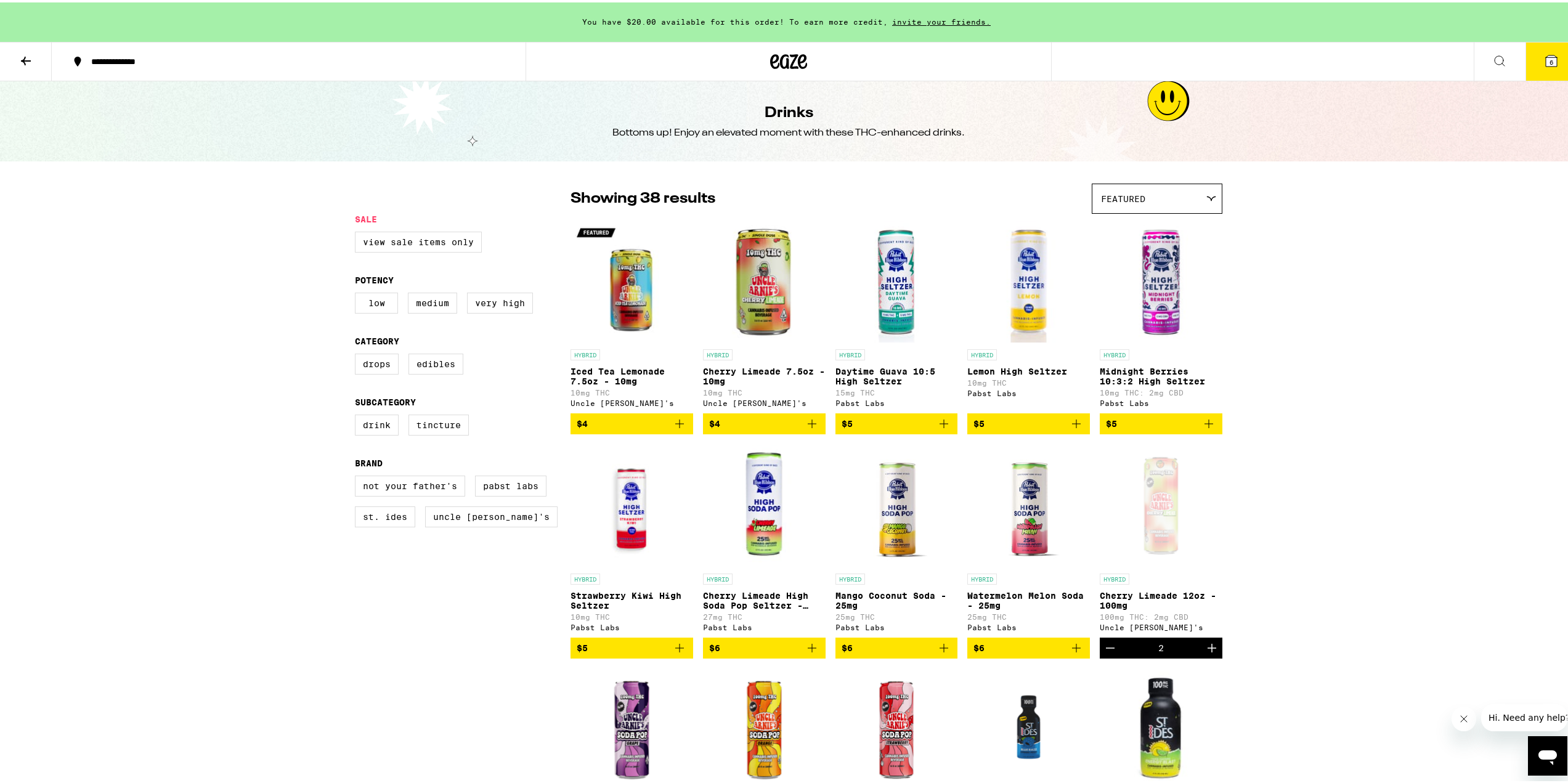
click at [1546, 55] on icon at bounding box center [1551, 58] width 11 height 11
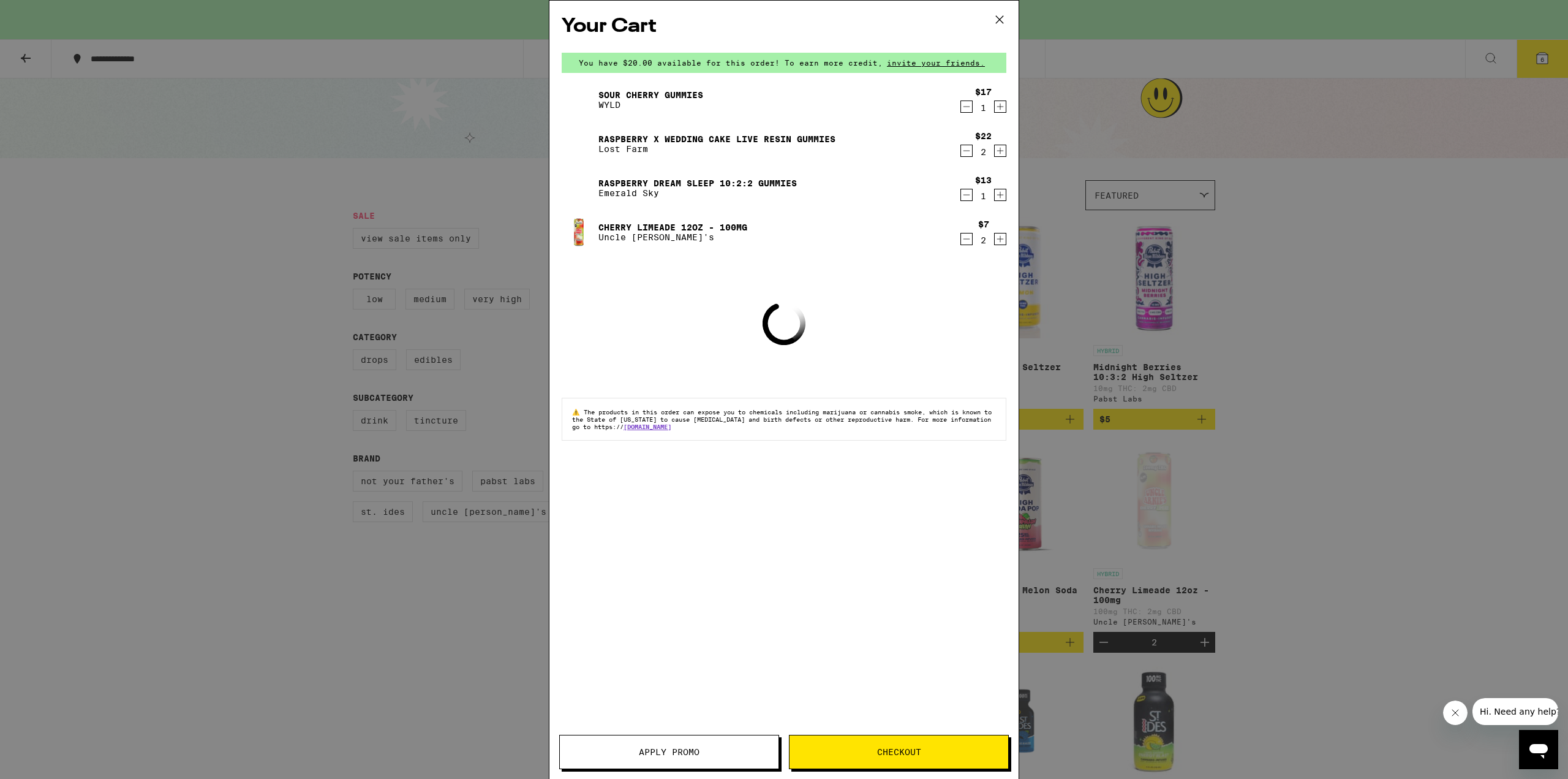
click at [868, 750] on span "Checkout" at bounding box center [899, 752] width 219 height 8
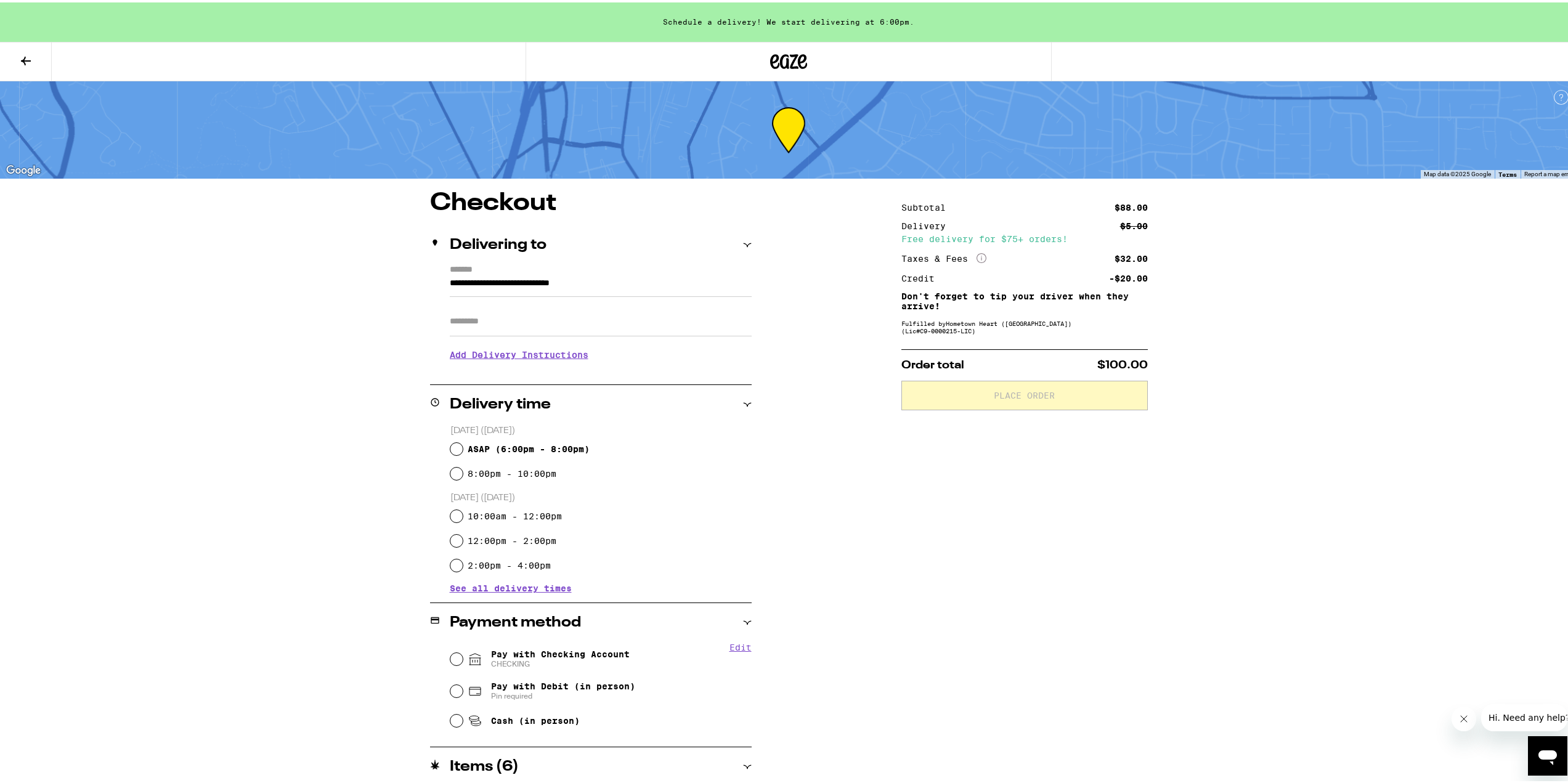
click at [566, 449] on span "ASAP ( 6:00pm - 8:00pm )" at bounding box center [529, 446] width 122 height 10
click at [463, 449] on input "ASAP ( 6:00pm - 8:00pm )" at bounding box center [456, 446] width 12 height 12
radio input "true"
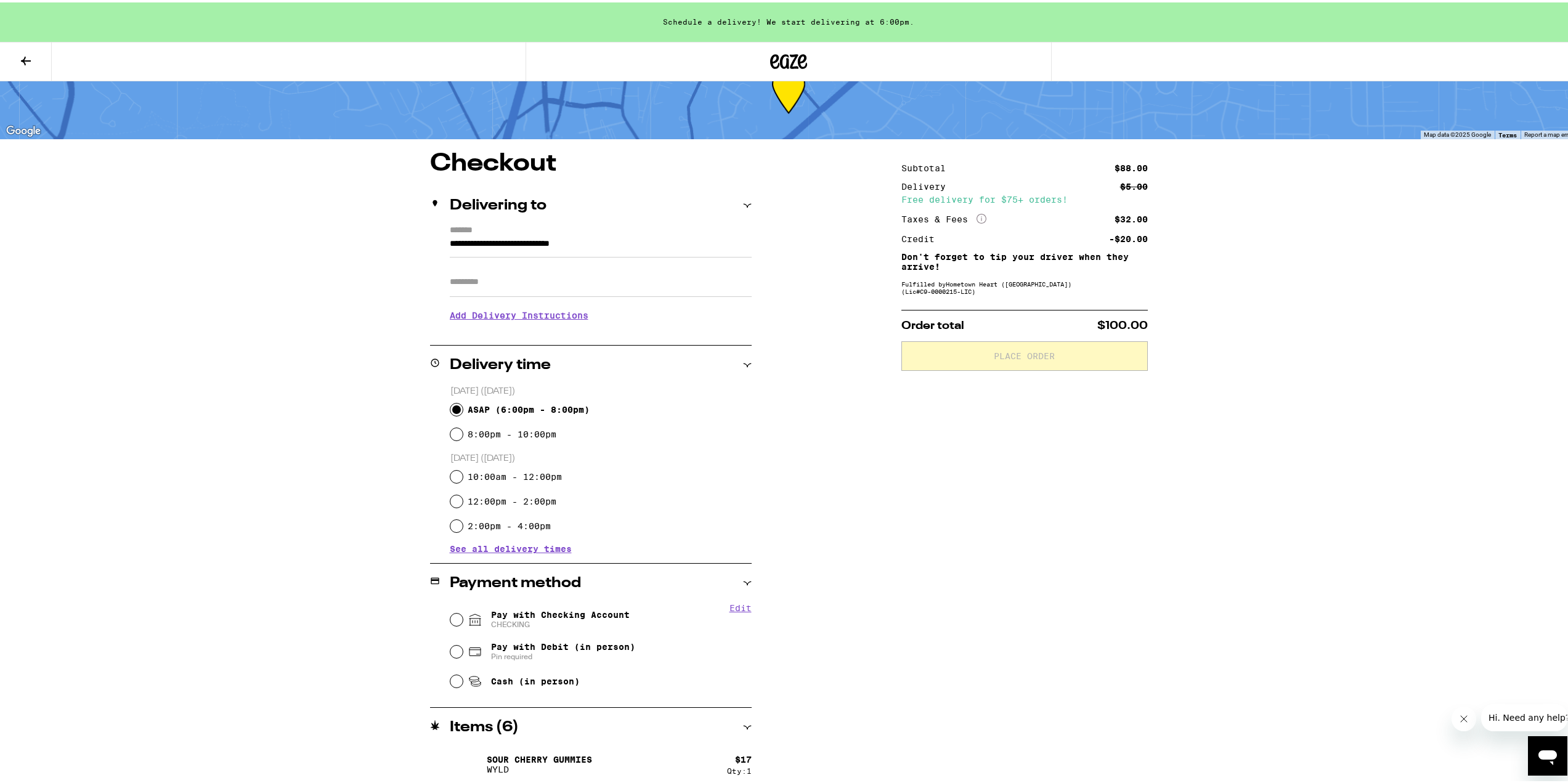
scroll to position [61, 0]
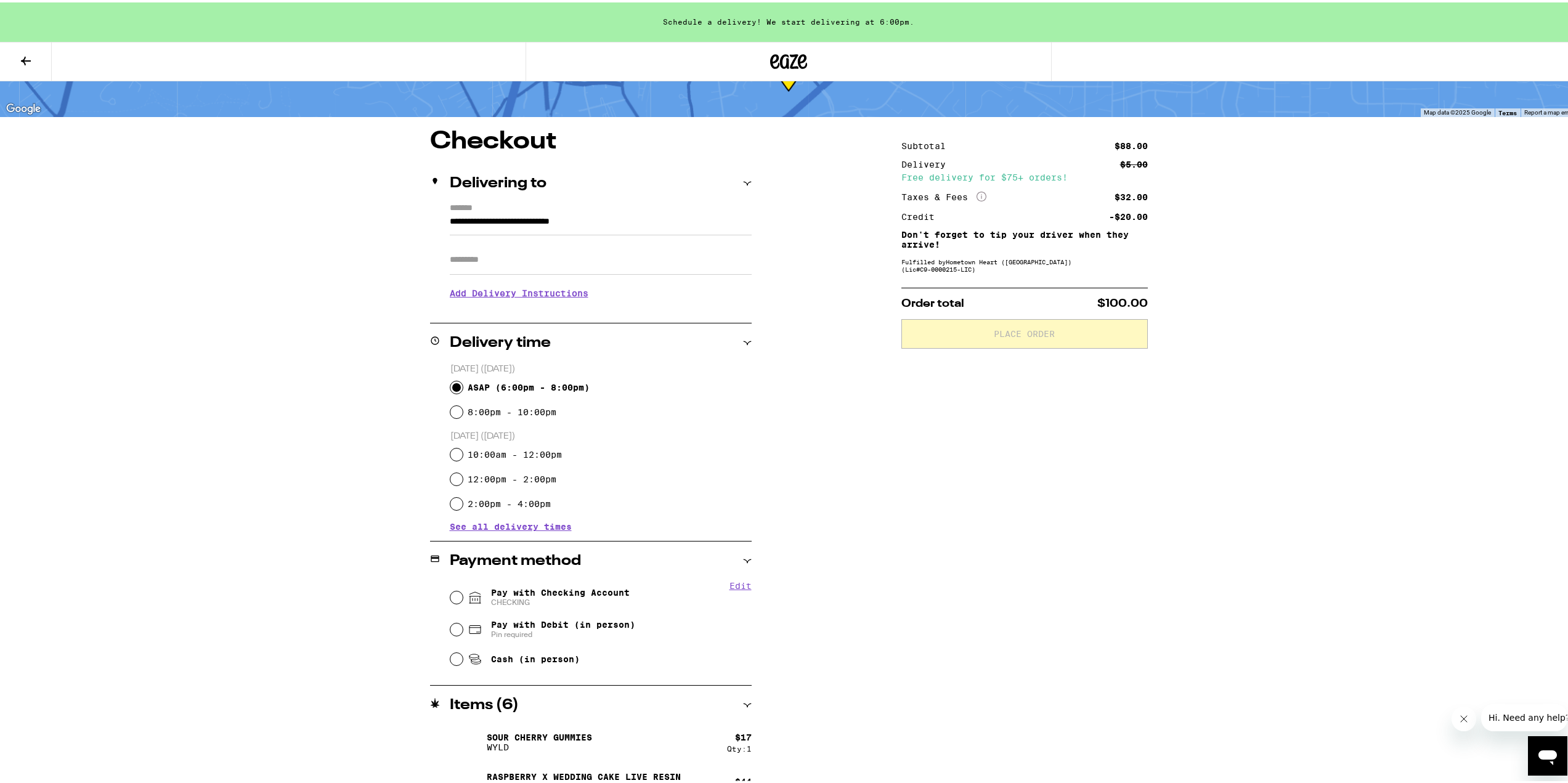
click at [557, 587] on span "Pay with Checking Account CHECKING" at bounding box center [561, 595] width 139 height 20
click at [463, 589] on input "Pay with Checking Account CHECKING" at bounding box center [456, 595] width 12 height 12
radio input "true"
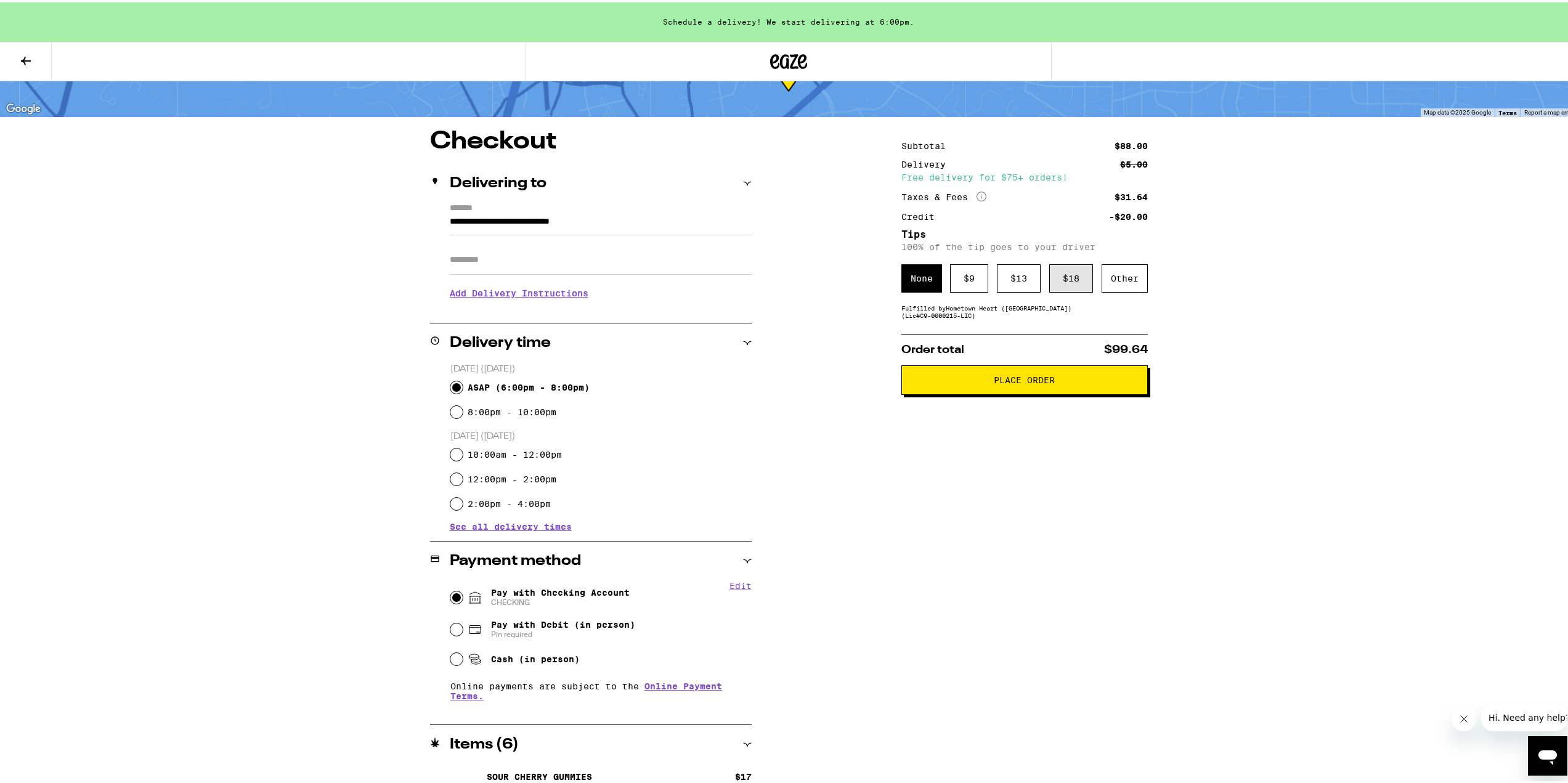
click at [1059, 285] on div "$ 18" at bounding box center [1071, 276] width 44 height 28
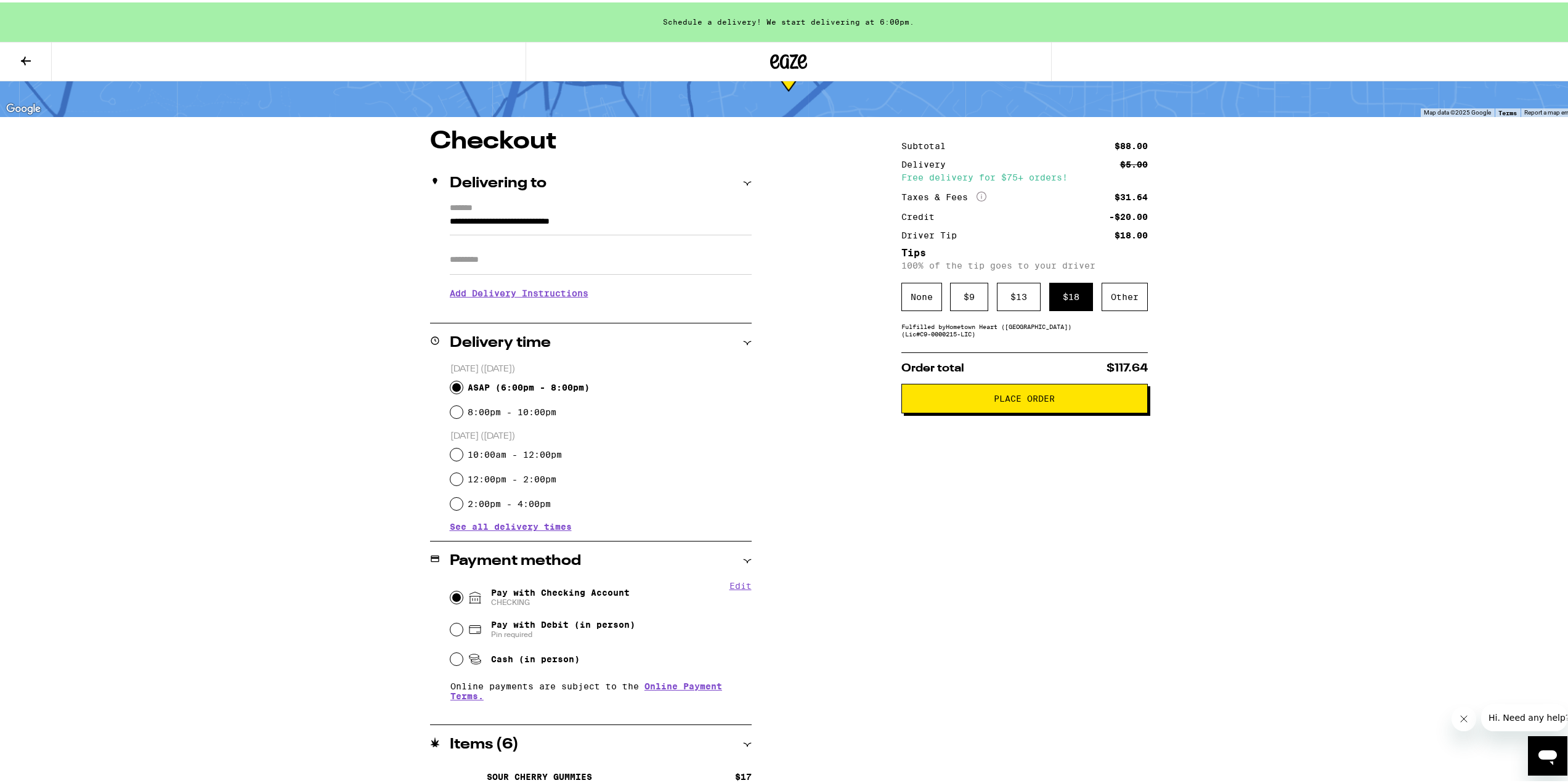
scroll to position [219, 0]
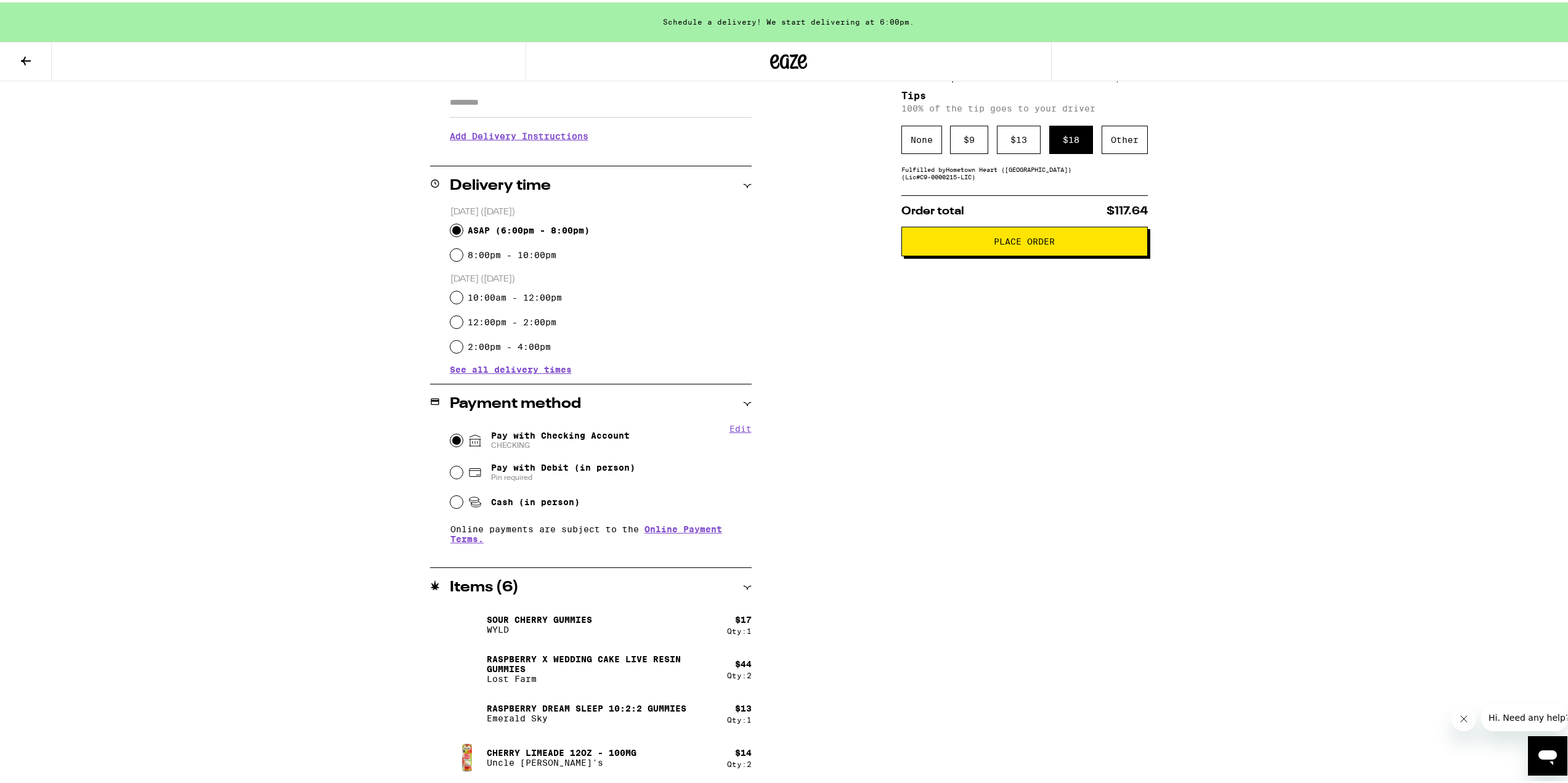
click at [983, 243] on span "Place Order" at bounding box center [1024, 238] width 225 height 8
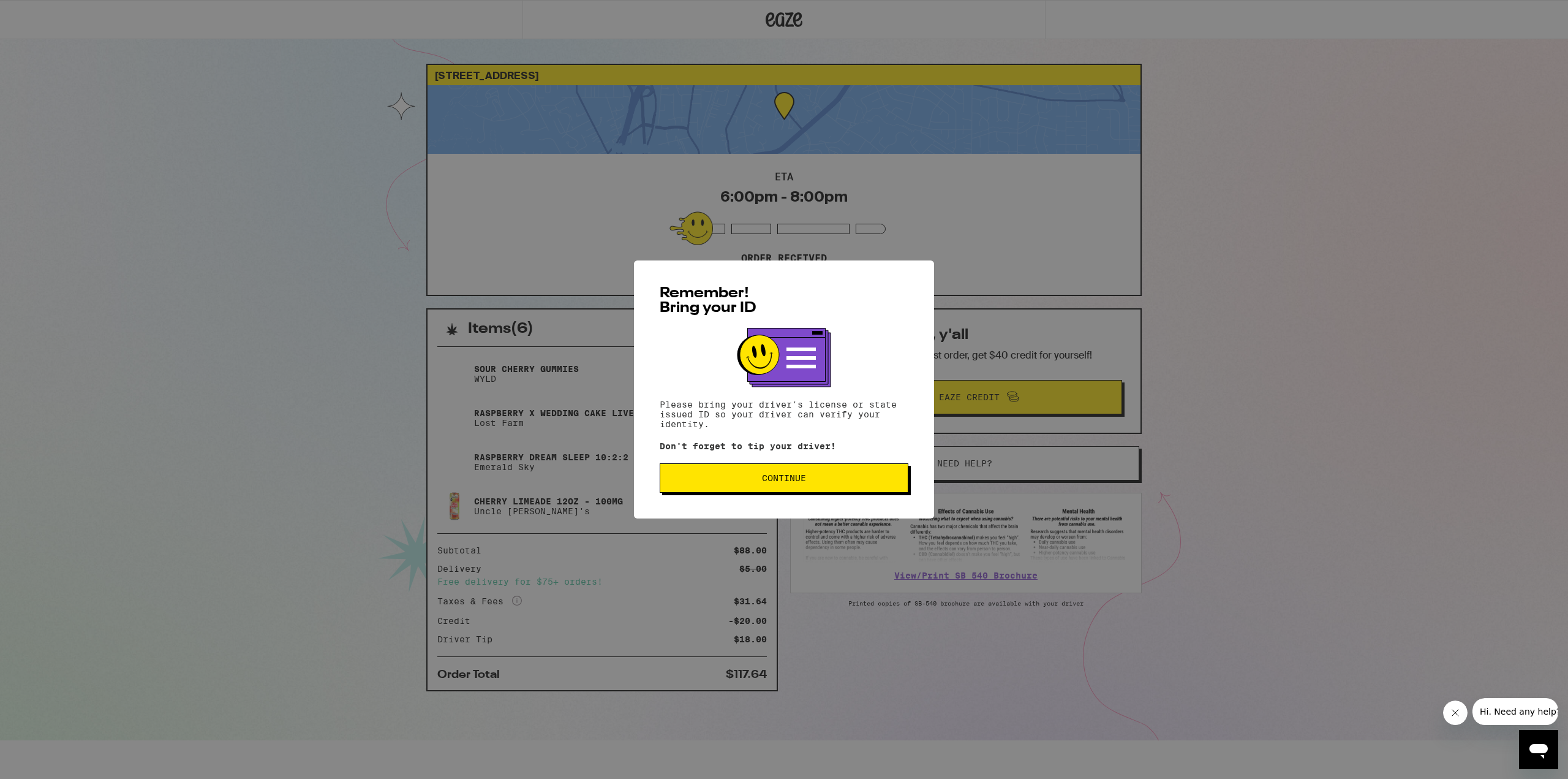
click at [753, 489] on button "Continue" at bounding box center [784, 478] width 249 height 29
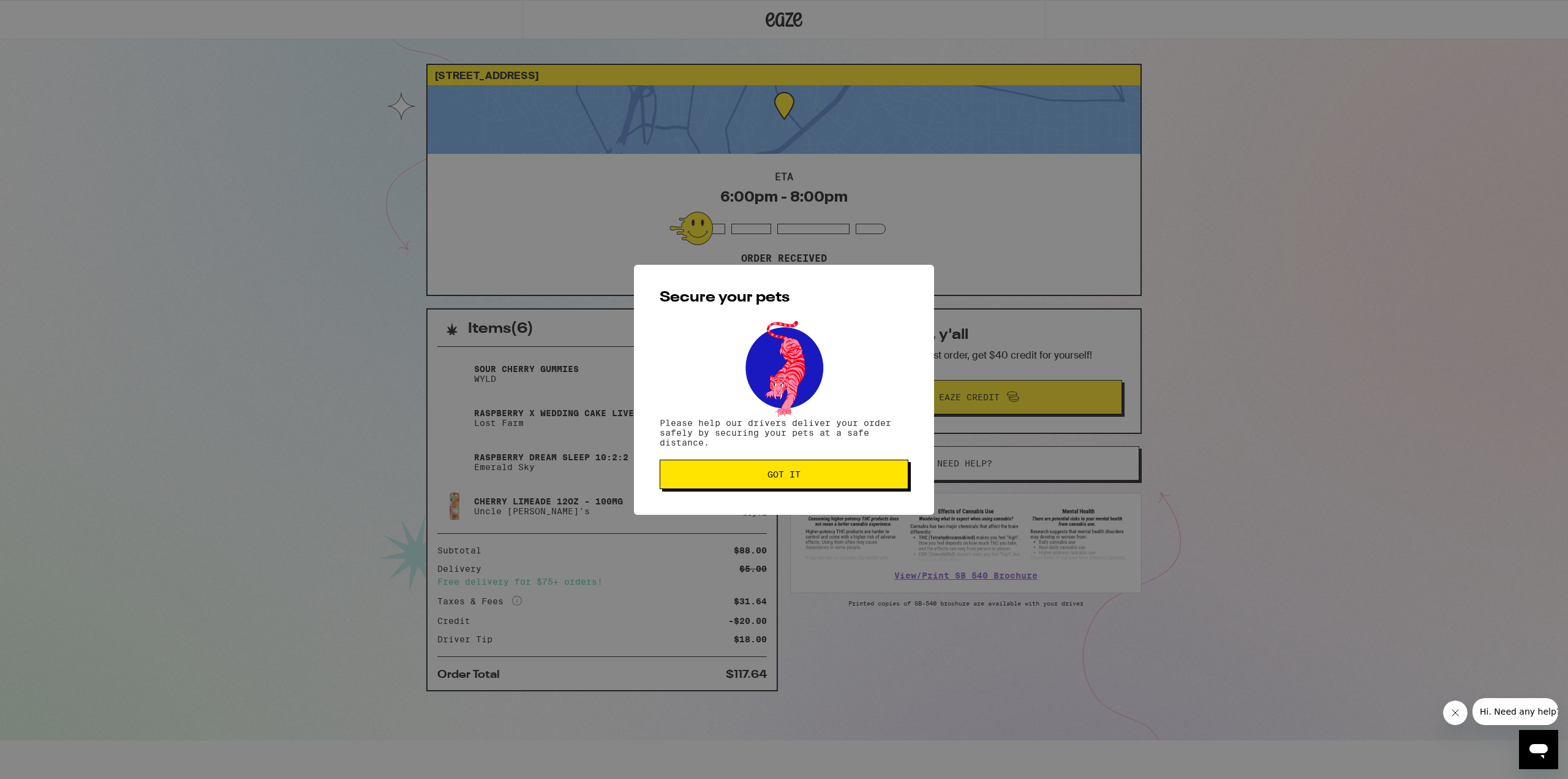
click at [798, 479] on span "Got it" at bounding box center [784, 474] width 33 height 8
